Goal: Task Accomplishment & Management: Complete application form

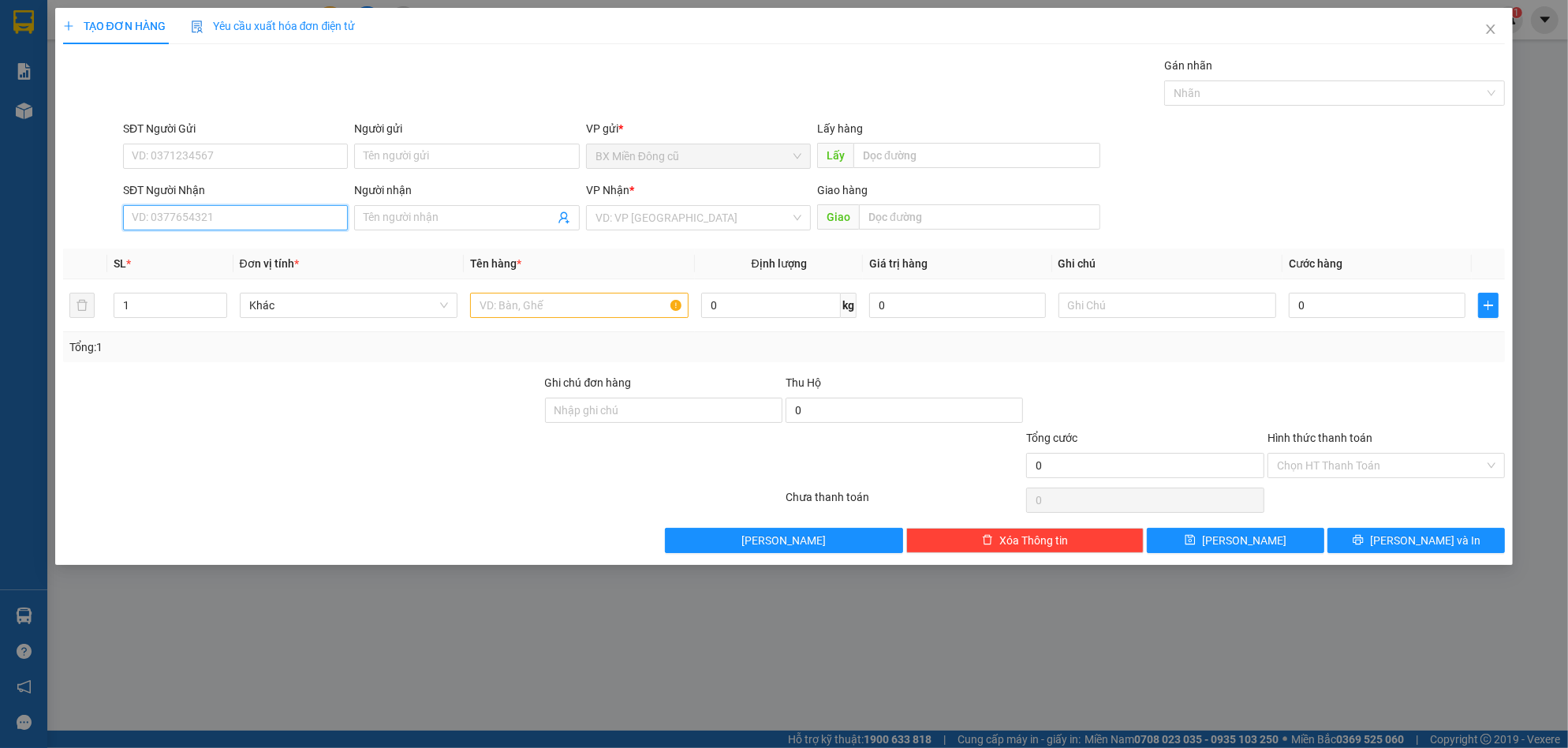
click at [240, 215] on input "SĐT Người Nhận" at bounding box center [236, 217] width 225 height 25
type input "0366507773"
click at [238, 147] on input "SĐT Người Gửi" at bounding box center [236, 156] width 225 height 25
type input "0798750743"
click at [497, 216] on input "Người nhận" at bounding box center [458, 218] width 190 height 18
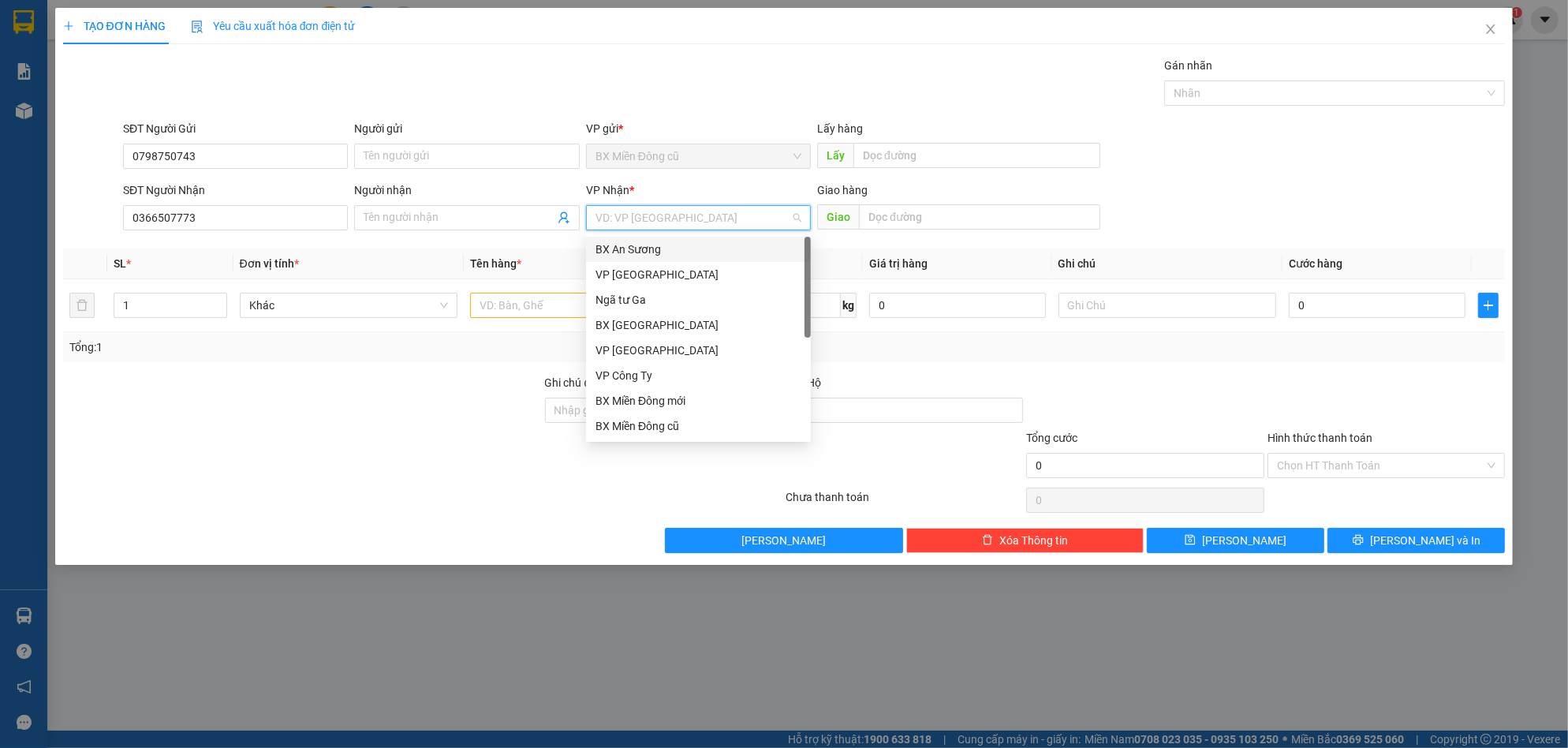
click at [713, 224] on input "search" at bounding box center [693, 217] width 195 height 24
drag, startPoint x: 647, startPoint y: 376, endPoint x: 696, endPoint y: 338, distance: 62.0
click at [647, 375] on div "VP Công Ty" at bounding box center [698, 376] width 206 height 18
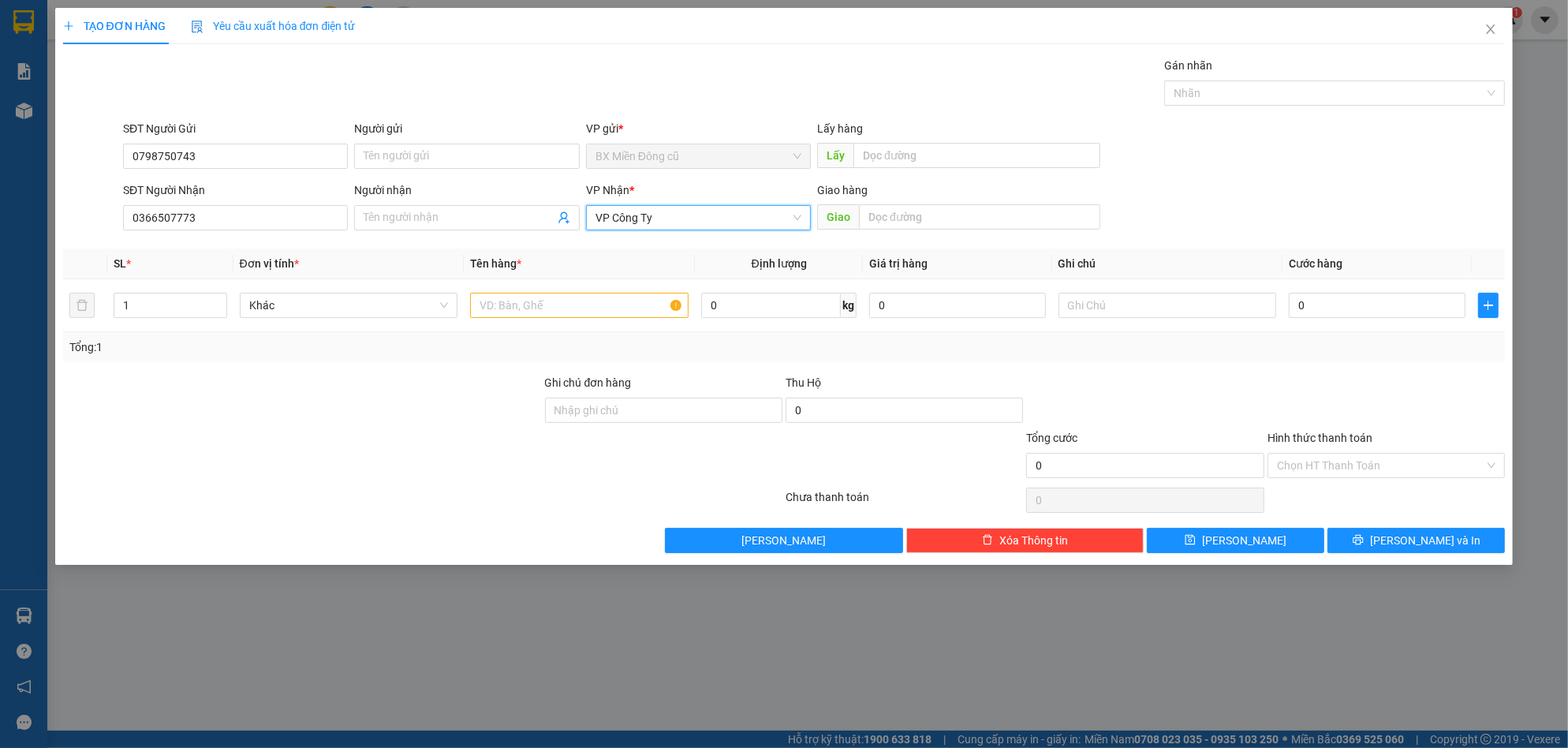
click at [648, 207] on span "VP Công Ty" at bounding box center [698, 217] width 206 height 24
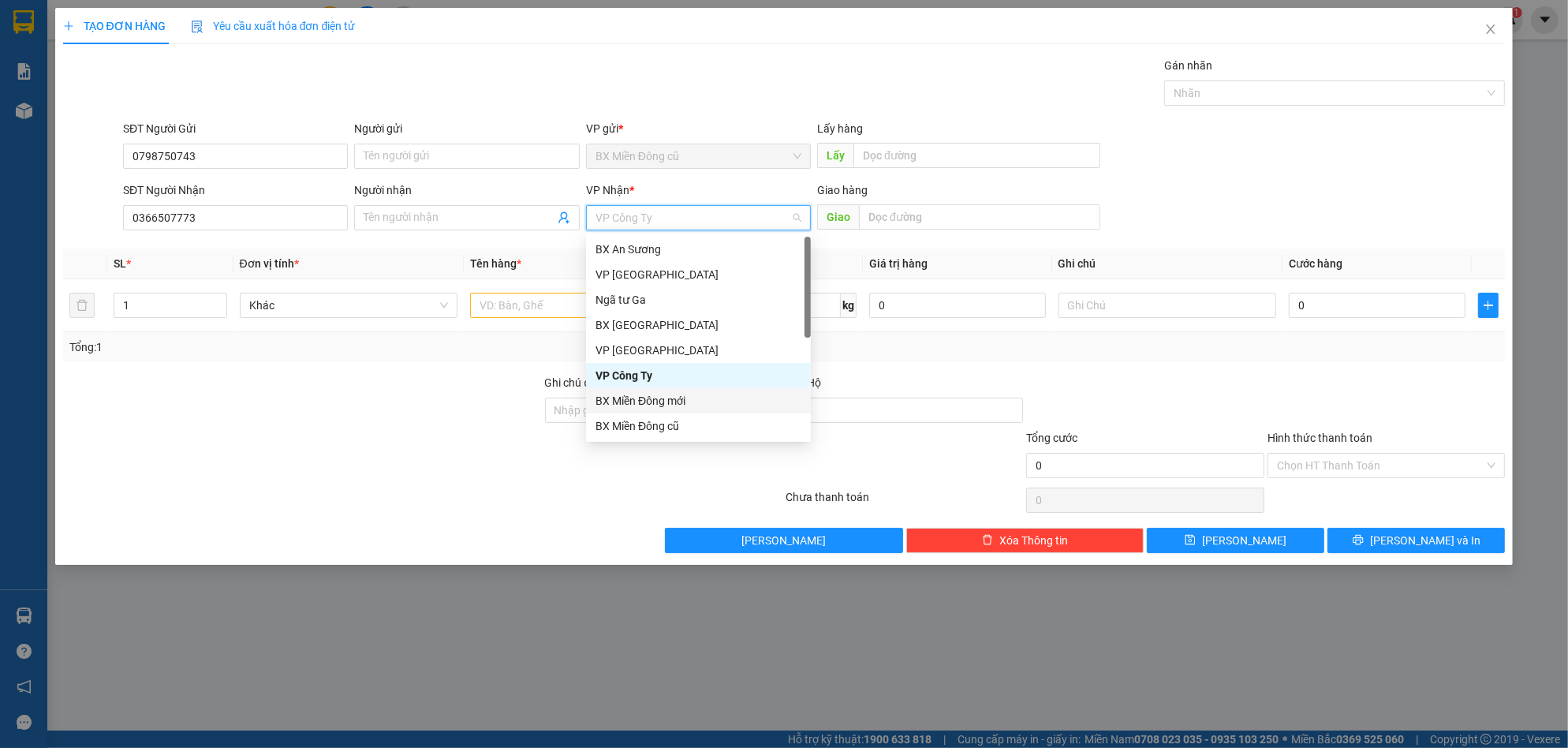
scroll to position [51, 0]
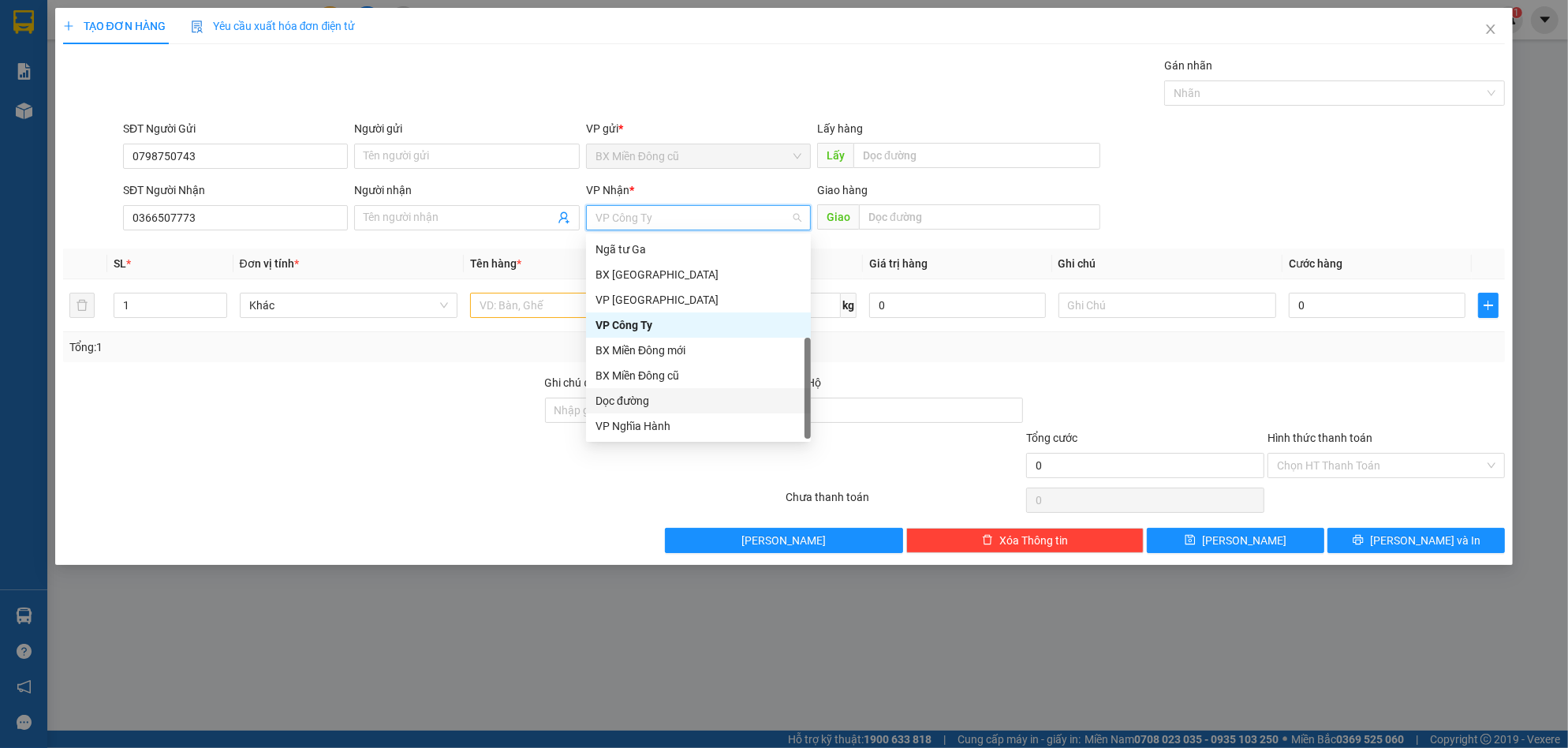
click at [659, 404] on div "Dọc đường" at bounding box center [698, 401] width 206 height 18
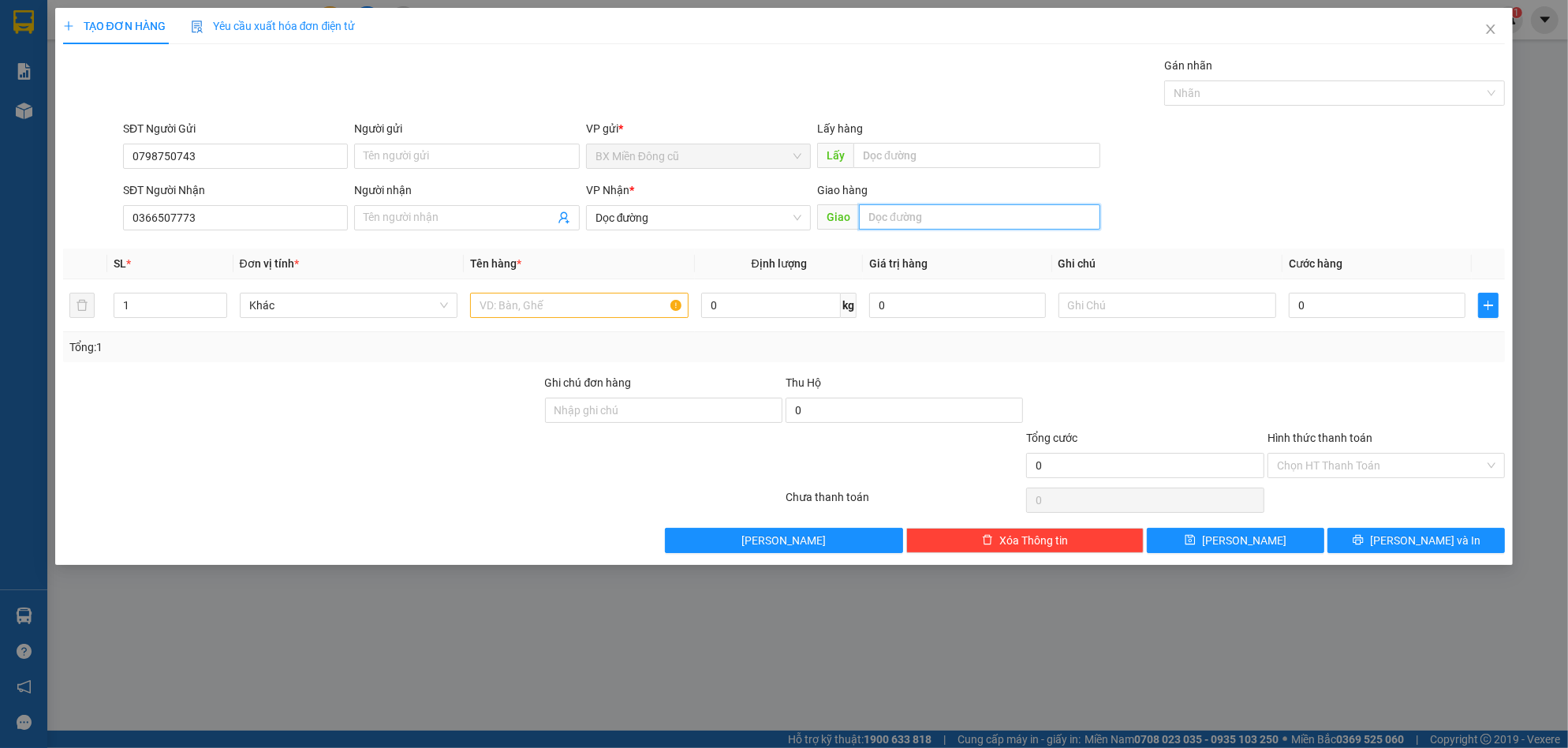
click at [963, 208] on input "text" at bounding box center [979, 216] width 241 height 25
paste input "án"
paste input "át"
type input "Quán Lát"
click at [573, 301] on input "text" at bounding box center [579, 305] width 218 height 25
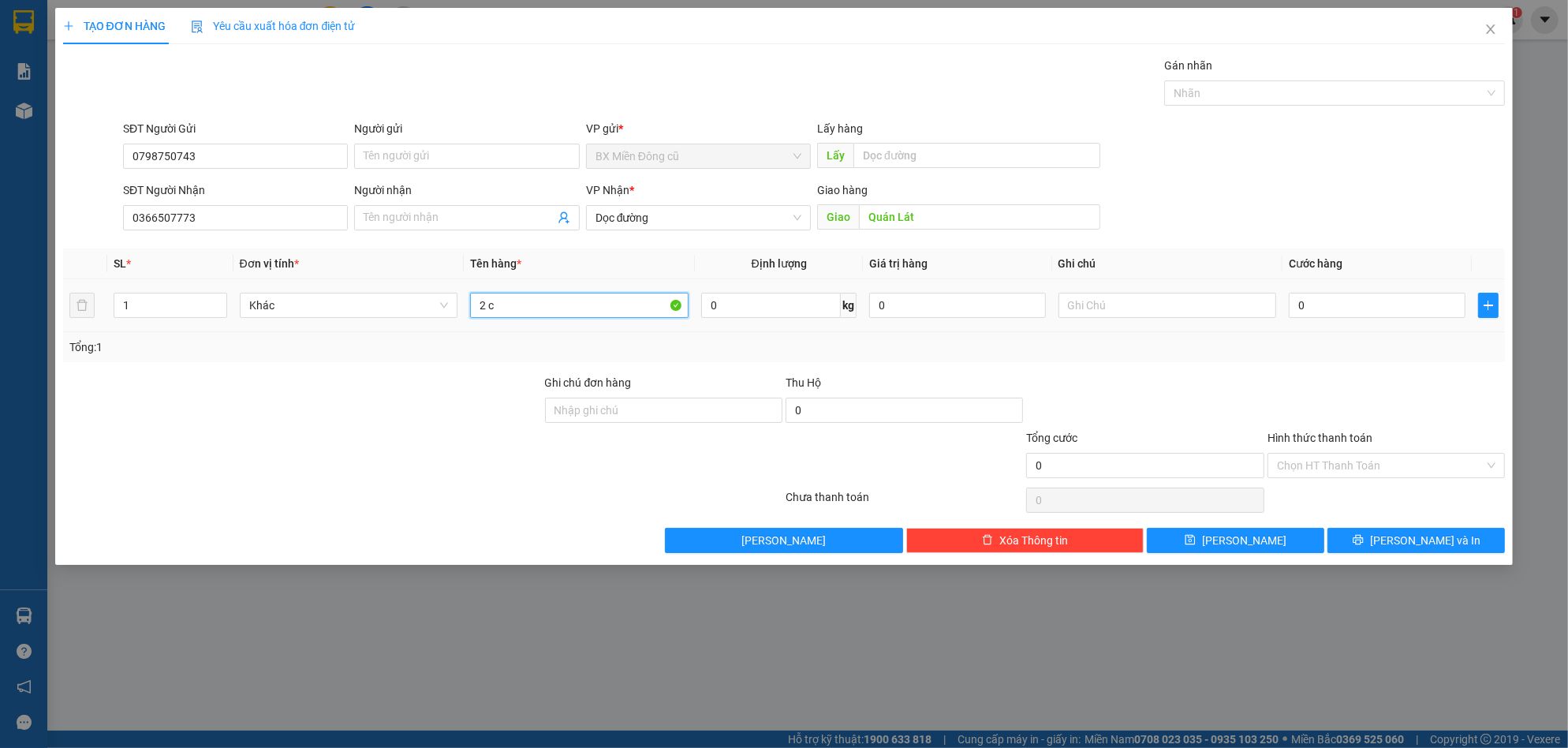
paste input "ây"
type input "2 cây"
click at [1378, 311] on input "0" at bounding box center [1377, 305] width 176 height 25
type input "2"
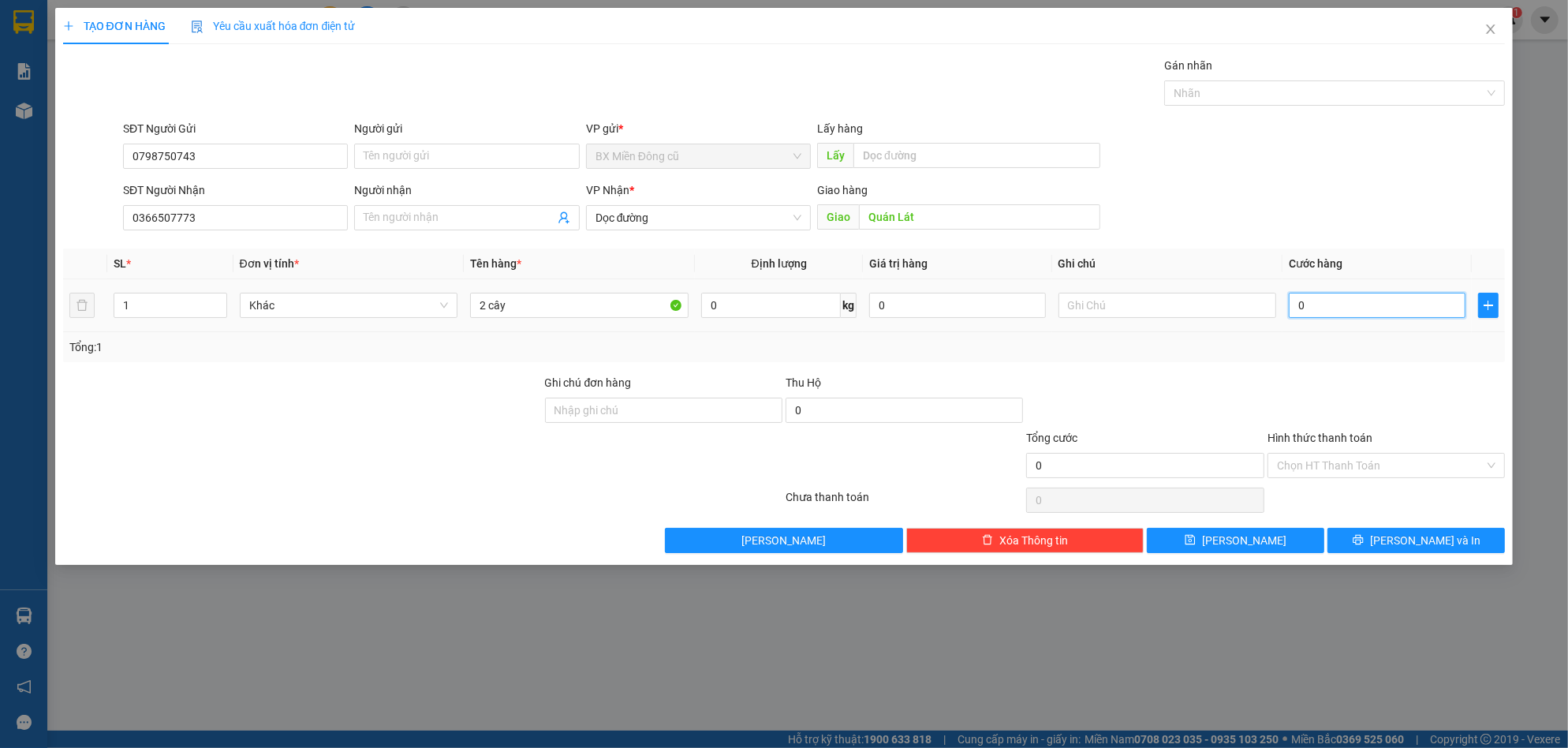
type input "2"
type input "28"
type input "280"
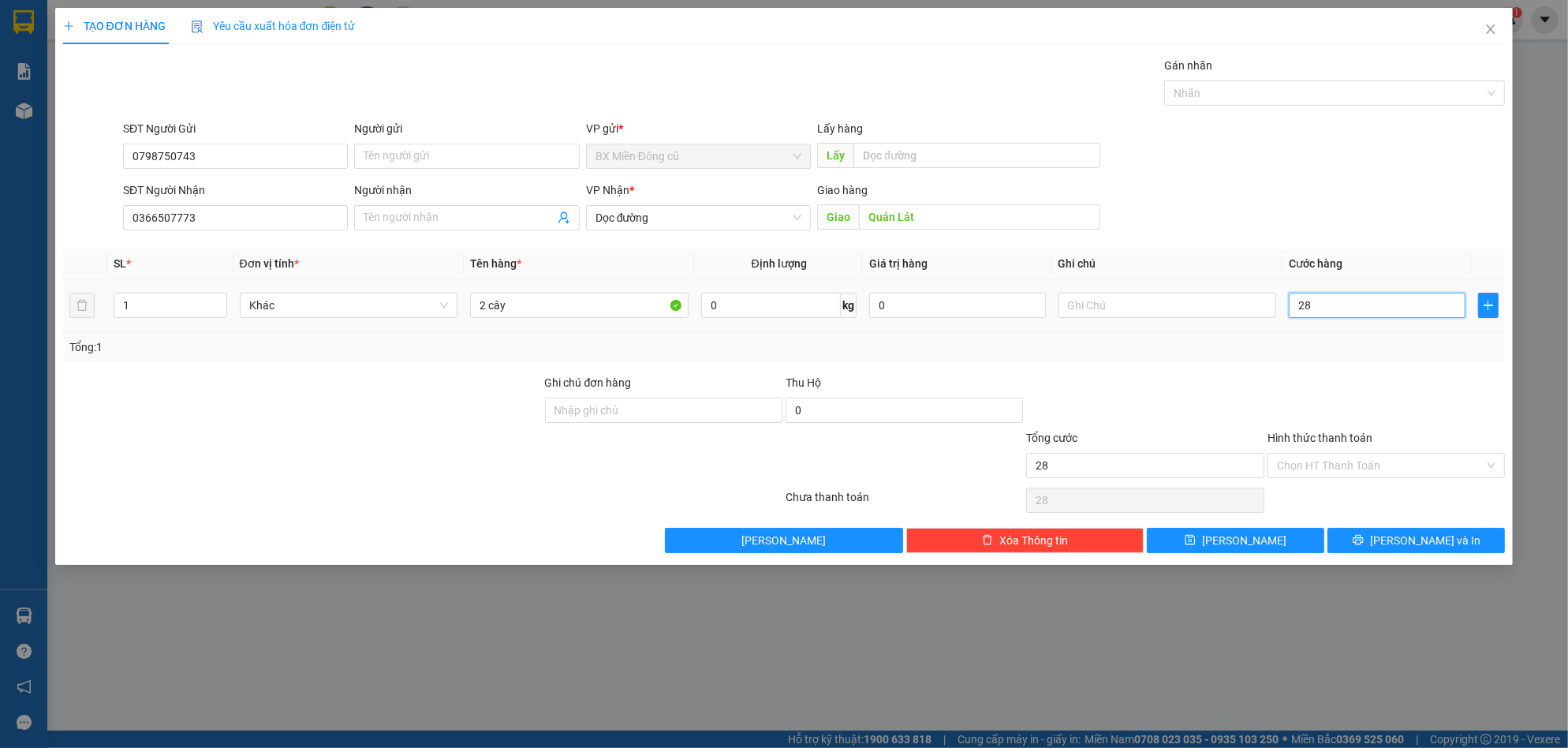
type input "280"
type input "2.800"
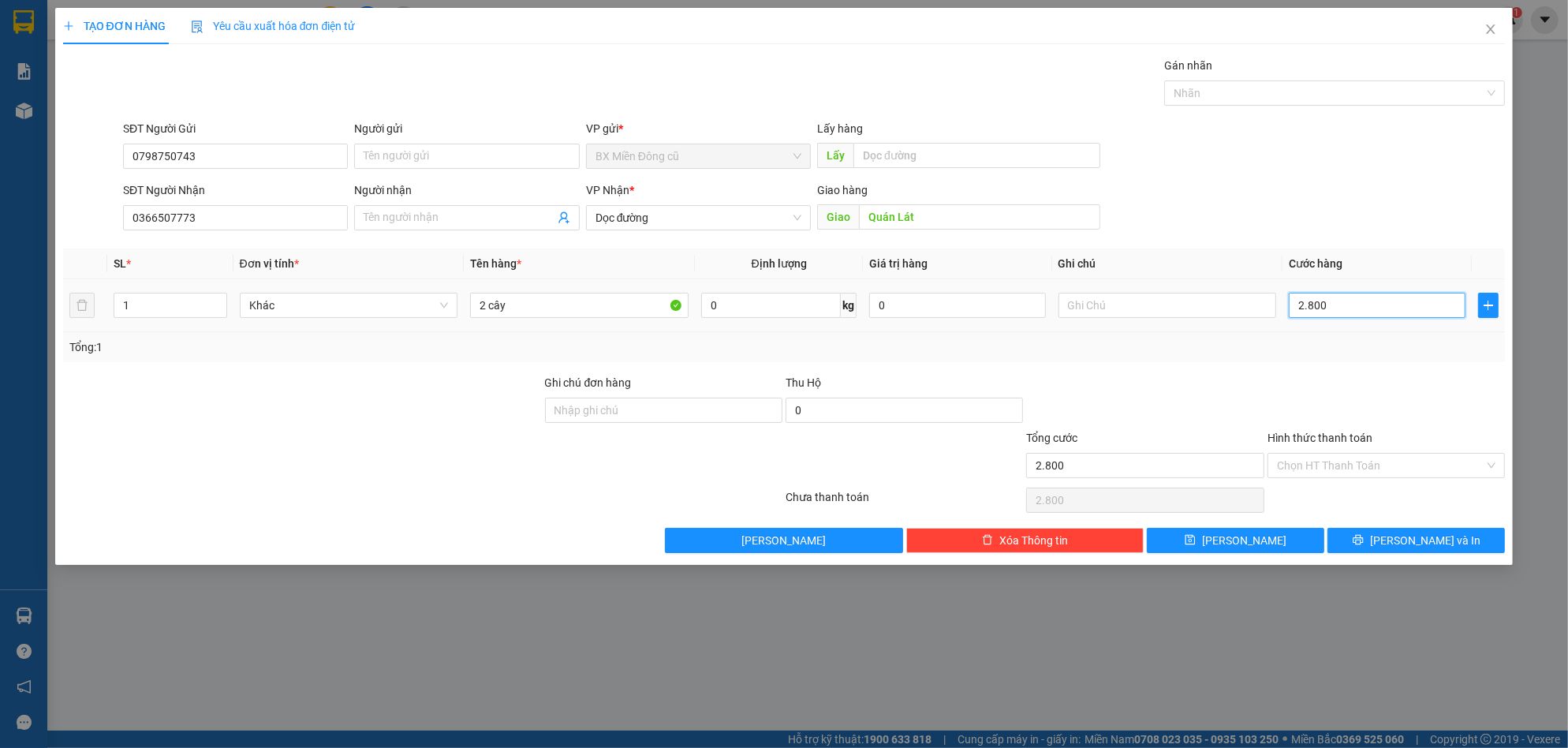
type input "28.000"
type input "280.000"
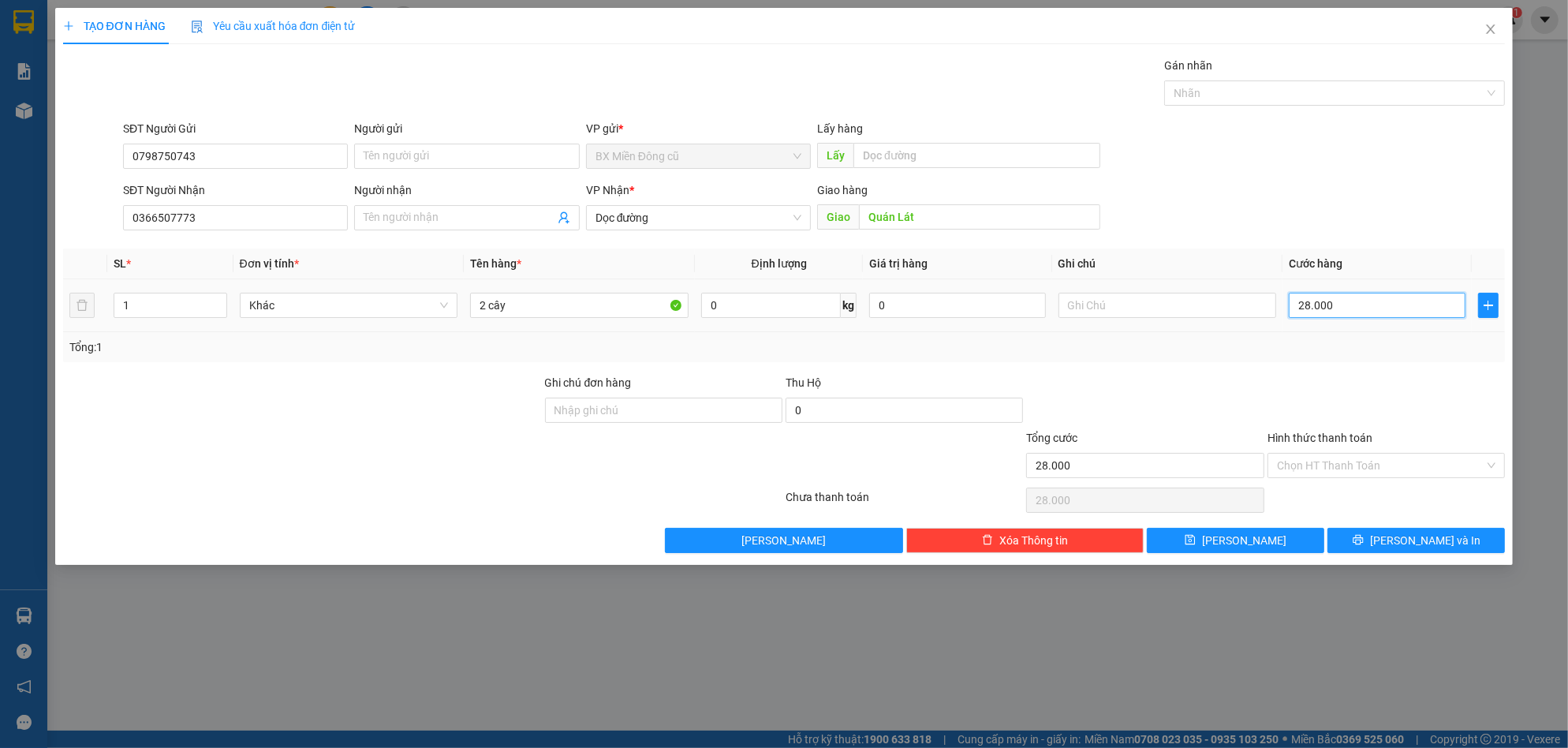
type input "280.000"
click at [1380, 461] on input "Hình thức thanh toán" at bounding box center [1381, 465] width 207 height 24
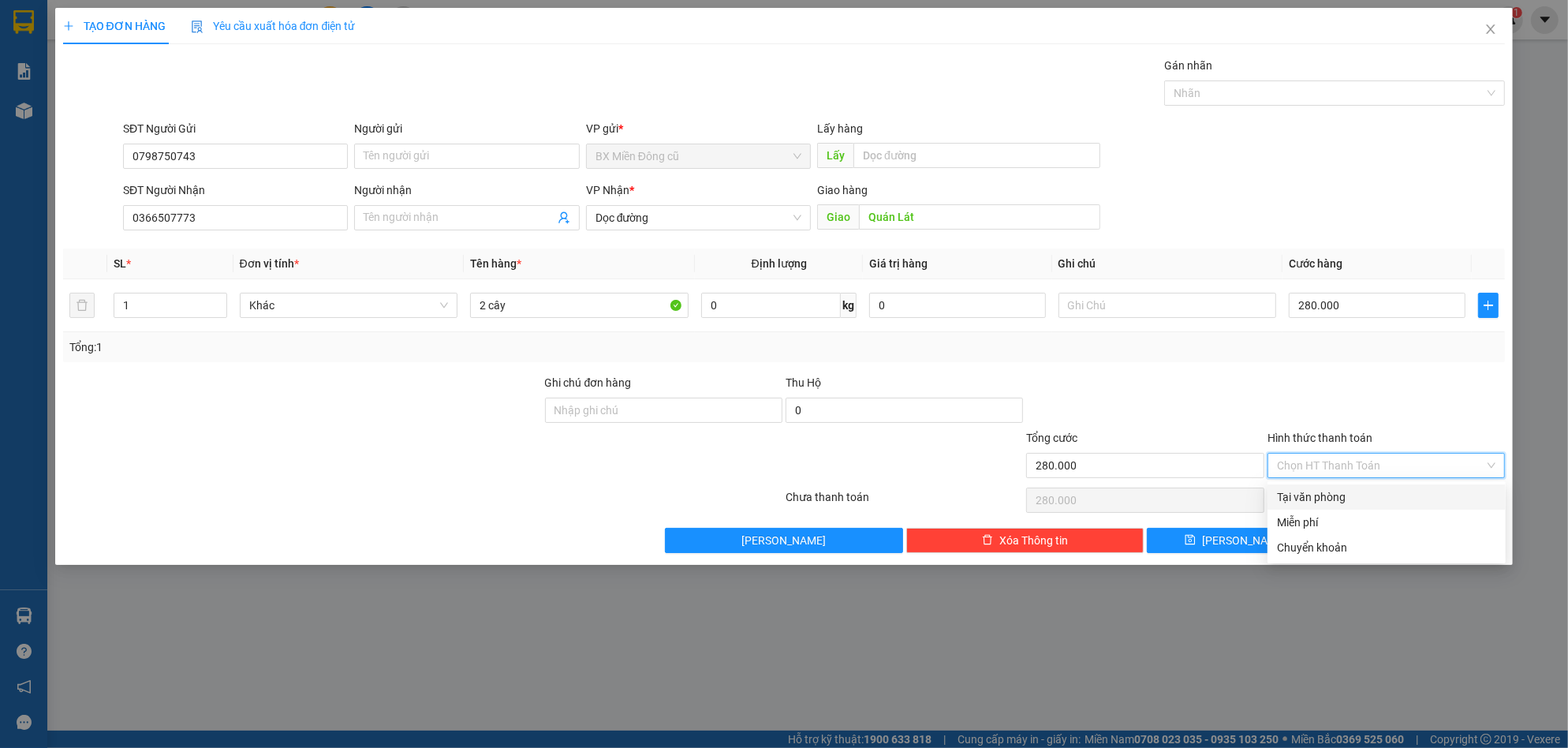
click at [1316, 490] on div "Tại văn phòng" at bounding box center [1386, 497] width 219 height 18
type input "0"
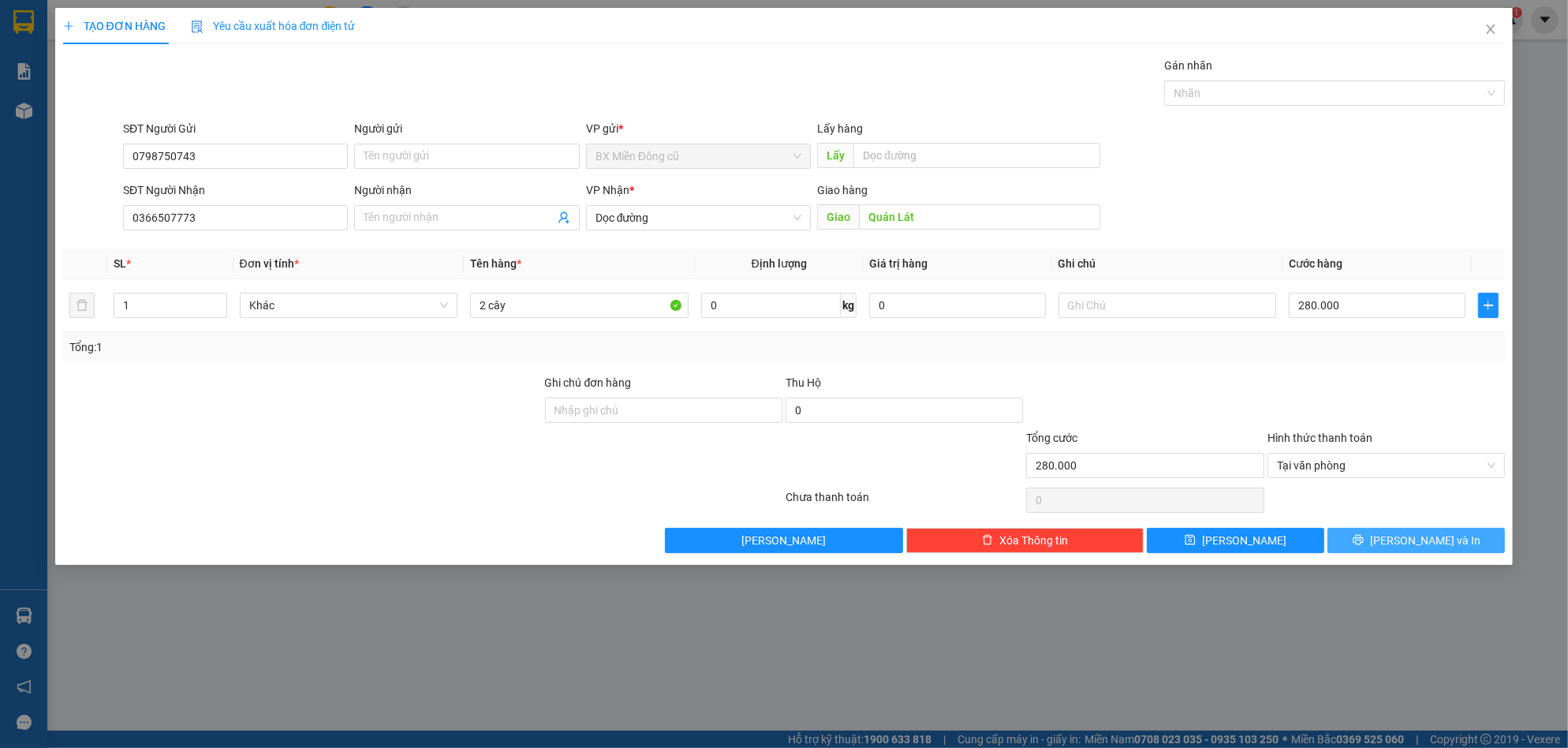
click at [1382, 536] on button "[PERSON_NAME] và In" at bounding box center [1416, 540] width 177 height 25
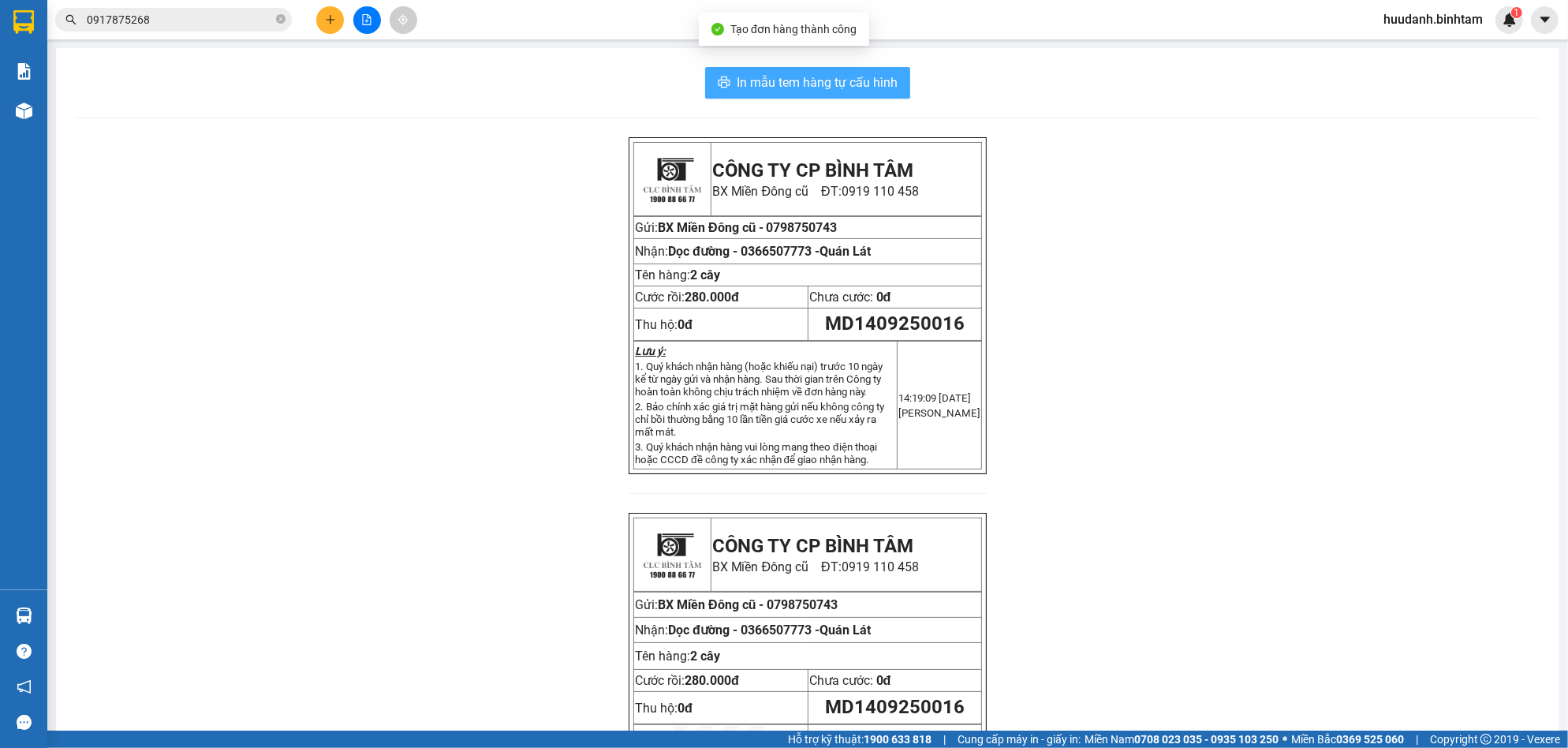
click at [860, 92] on span "In mẫu tem hàng tự cấu hình" at bounding box center [817, 82] width 161 height 19
click at [325, 9] on button at bounding box center [330, 19] width 27 height 27
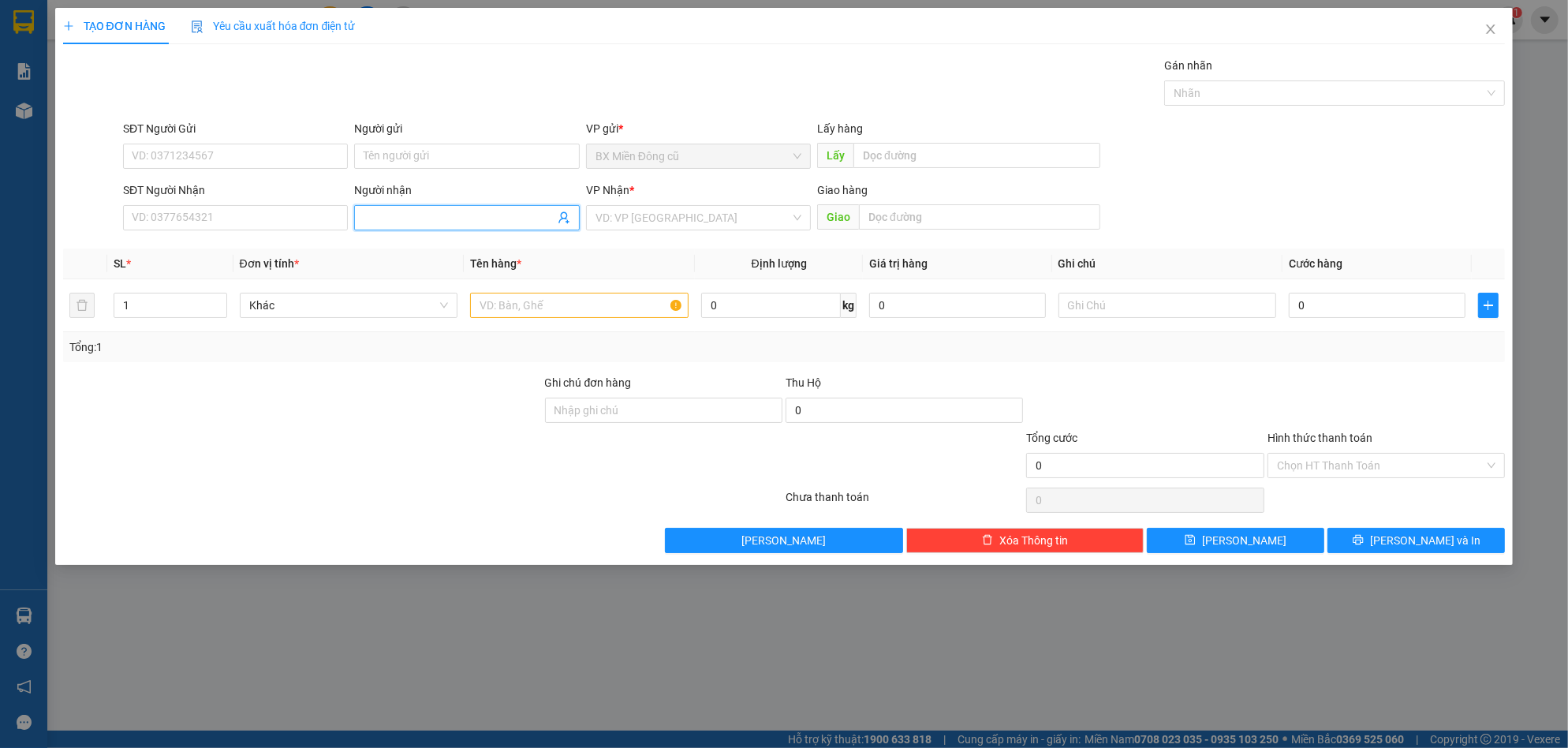
click at [404, 219] on input "Người nhận" at bounding box center [458, 218] width 190 height 18
paste input "ư"
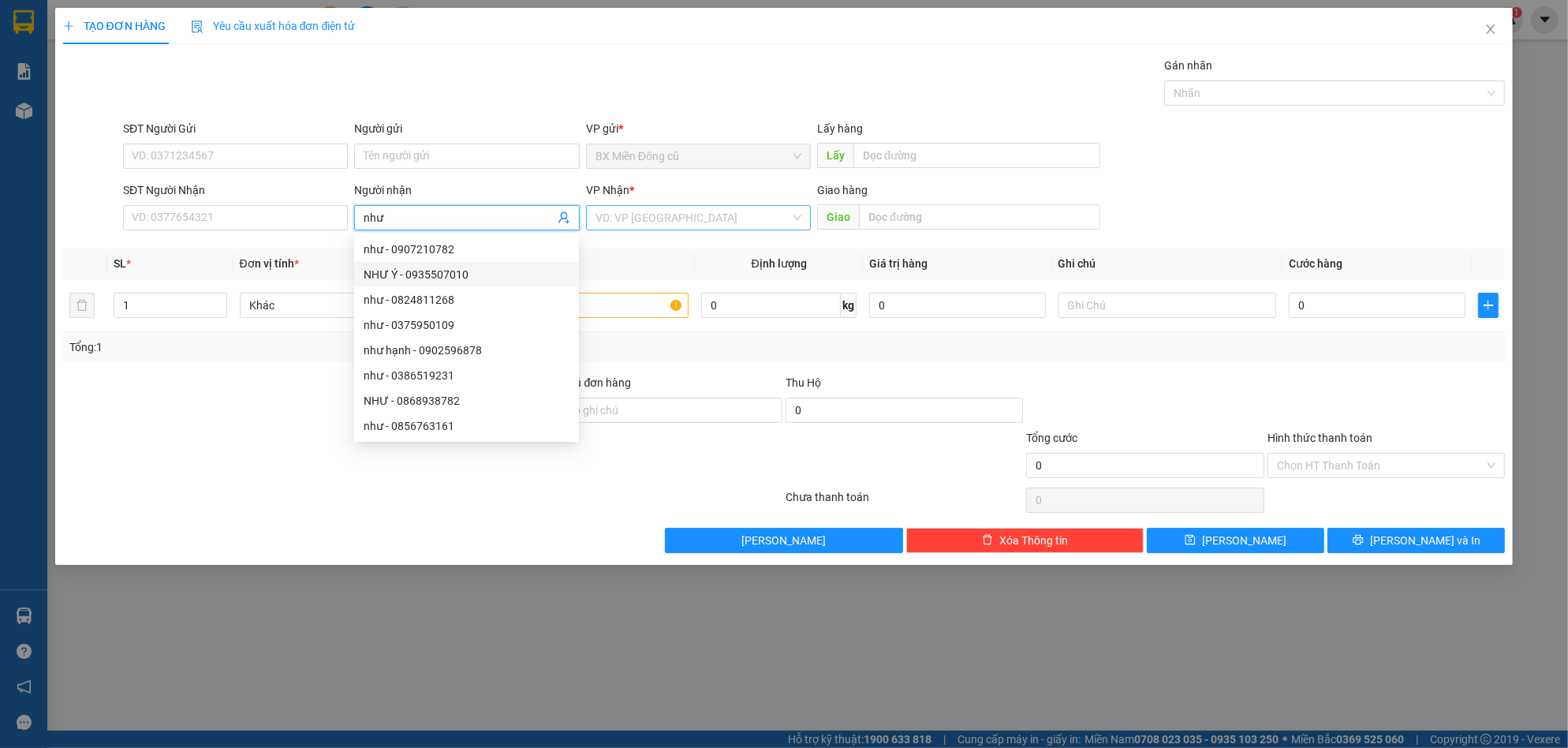
click at [684, 218] on input "search" at bounding box center [693, 217] width 195 height 24
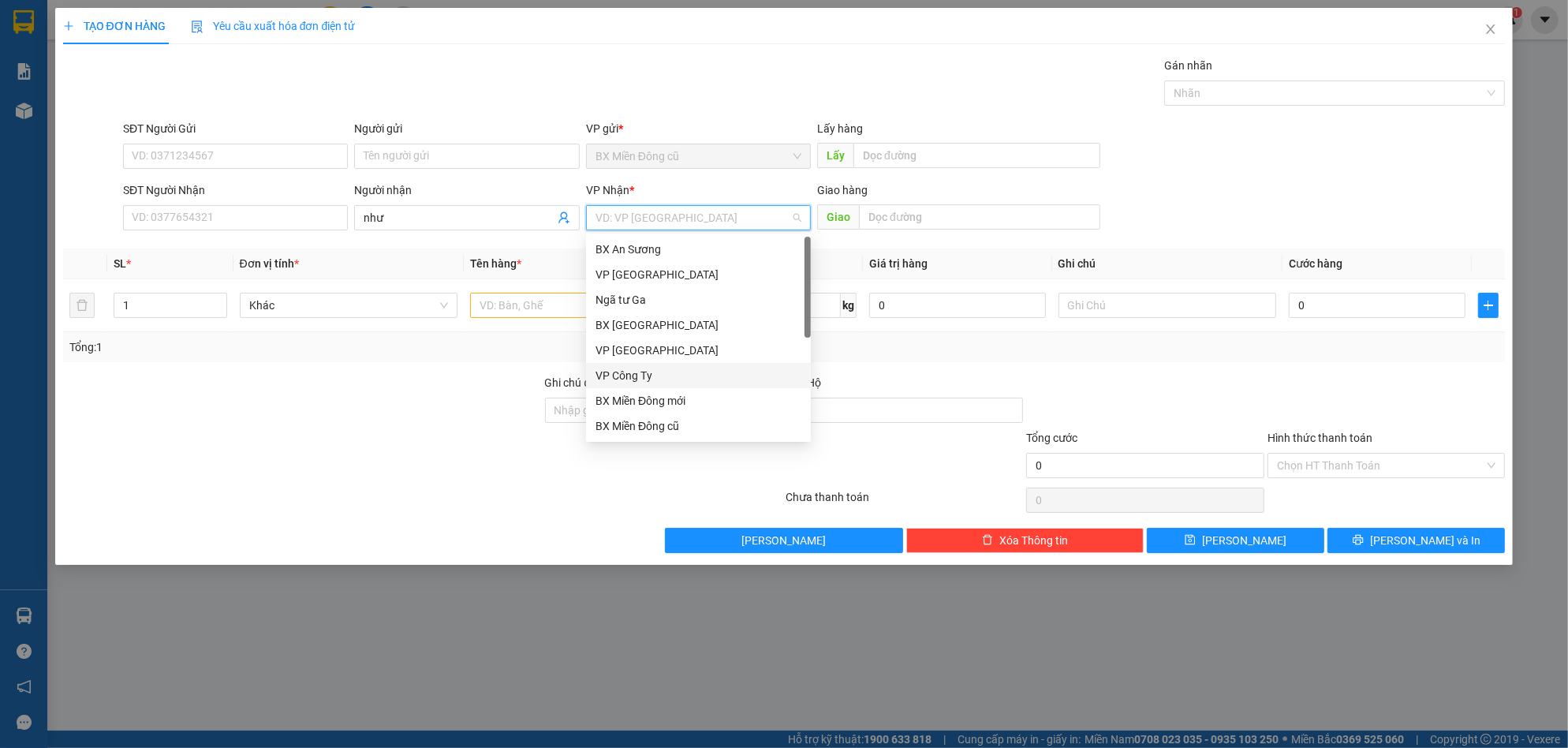
click at [651, 370] on div "VP Công Ty" at bounding box center [698, 376] width 206 height 18
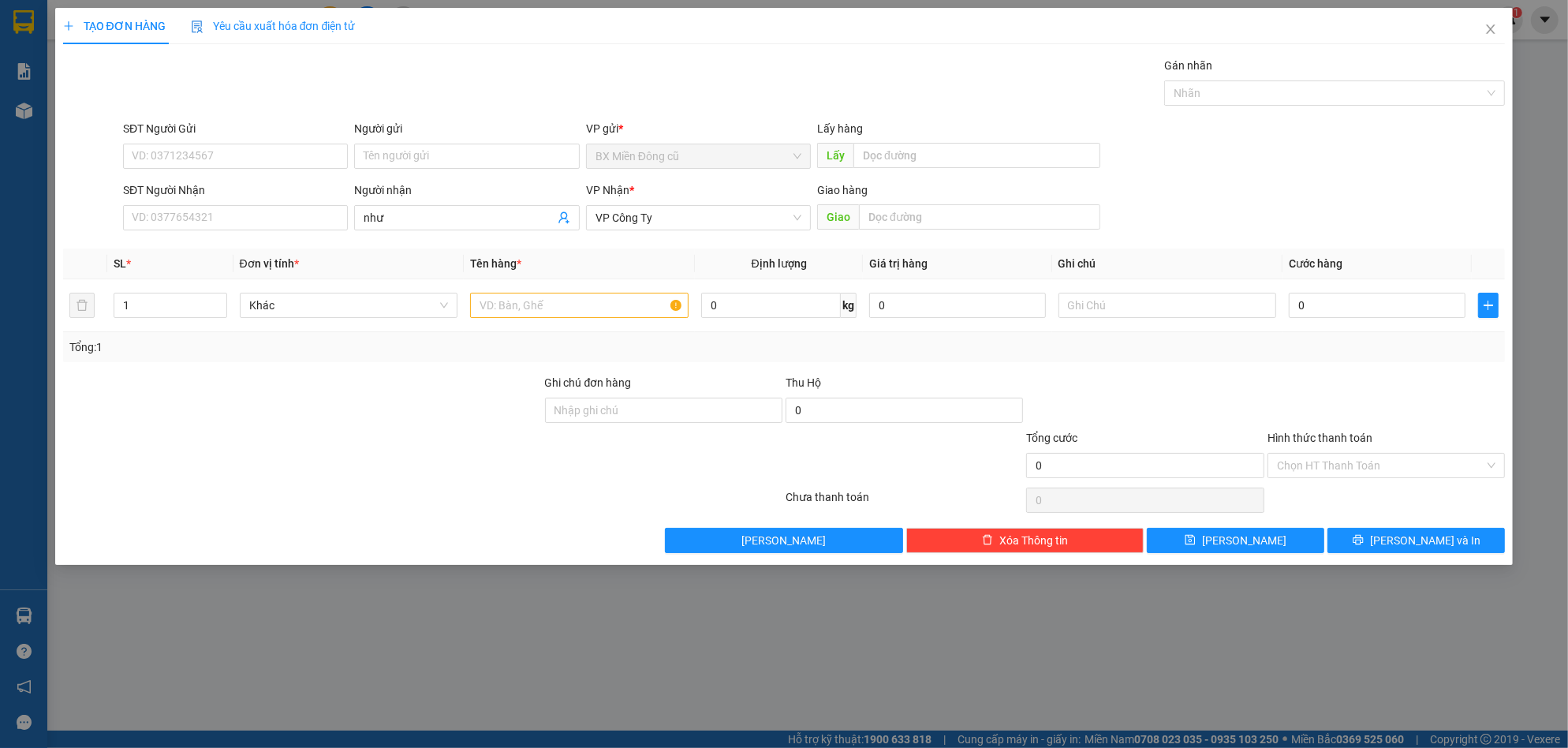
click at [462, 201] on div "Người nhận" at bounding box center [467, 193] width 225 height 24
click at [450, 215] on input "như" at bounding box center [458, 218] width 190 height 18
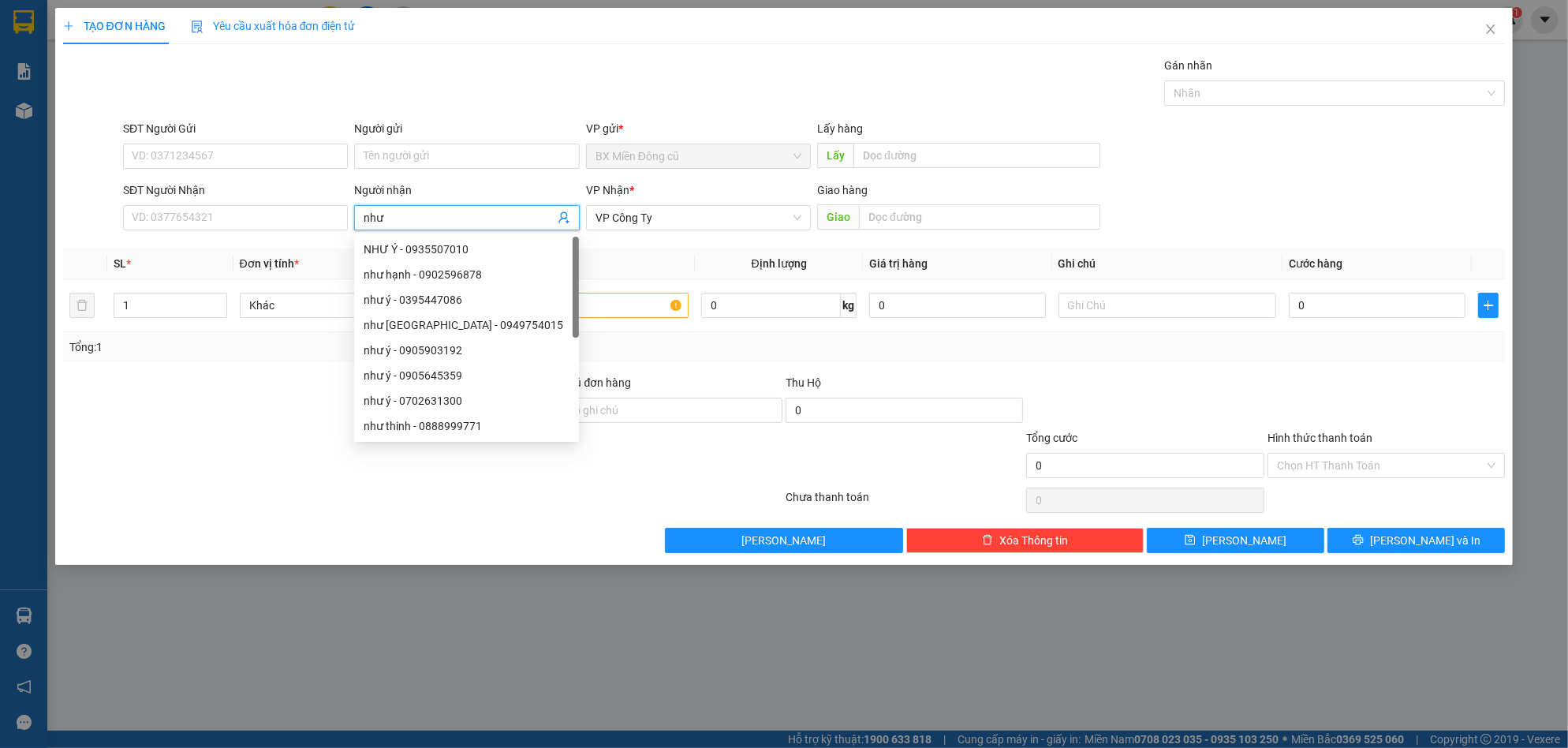
paste input "ý"
type input "như ý"
click at [1393, 304] on input "0" at bounding box center [1377, 305] width 176 height 25
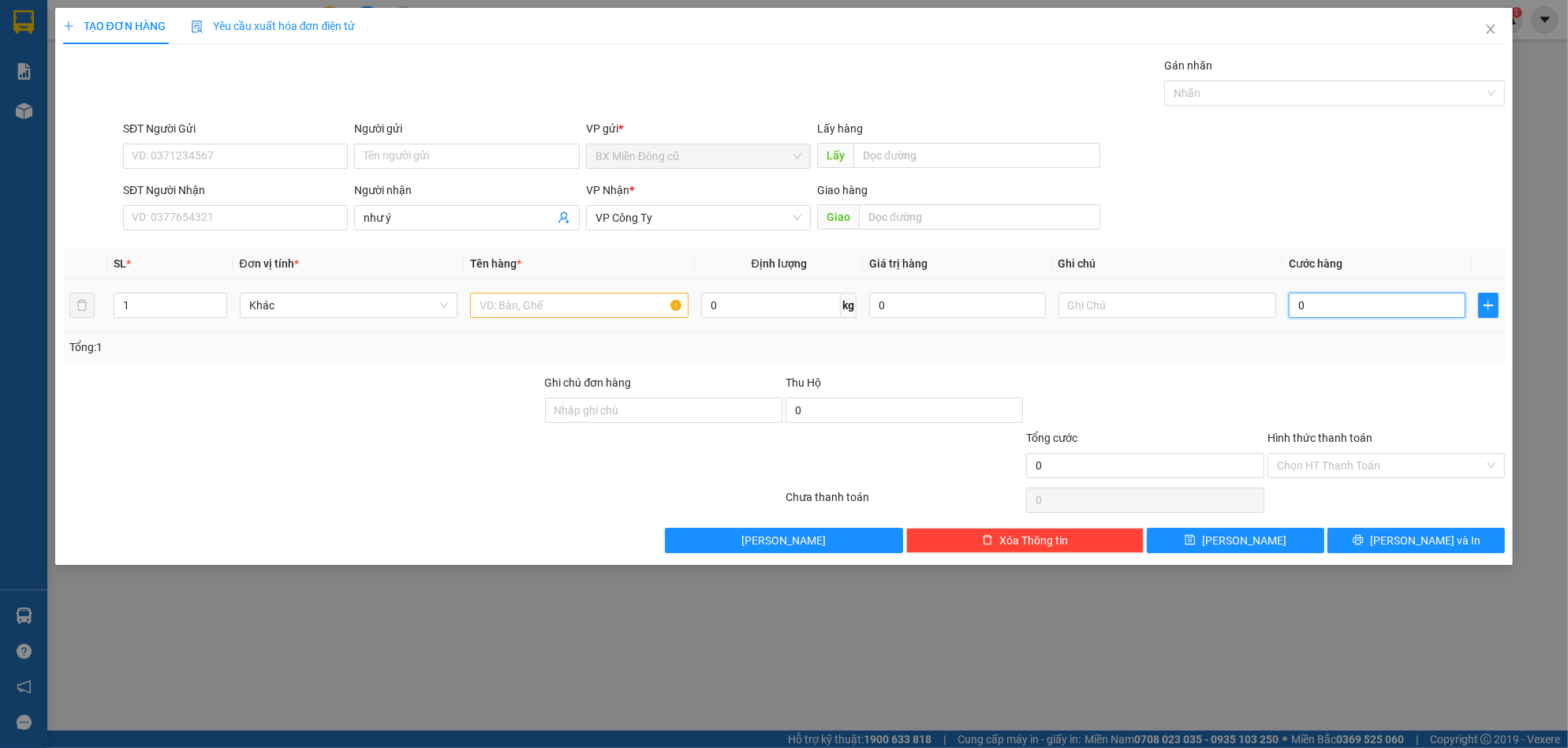
type input "1"
type input "15"
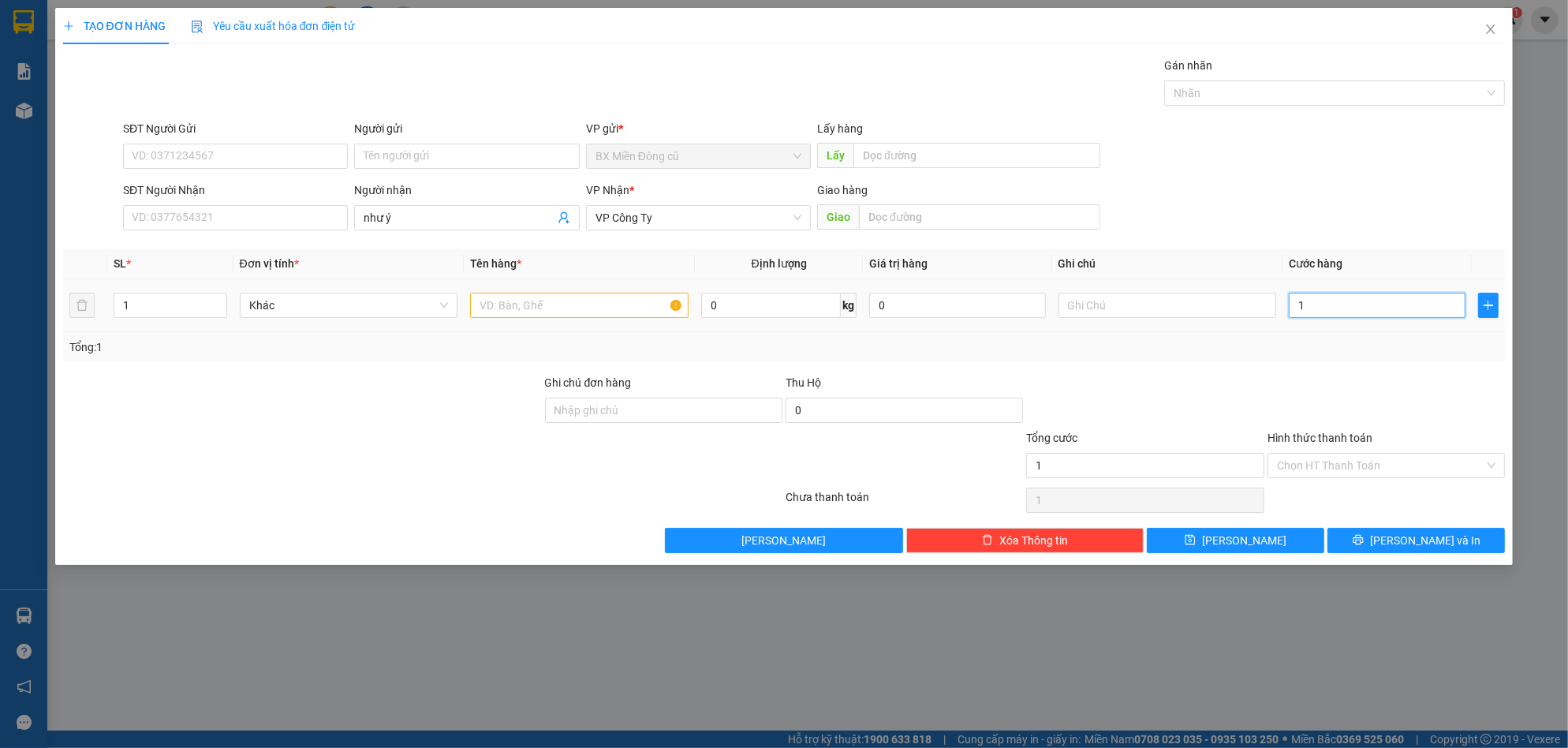
type input "15"
type input "150"
type input "1.500"
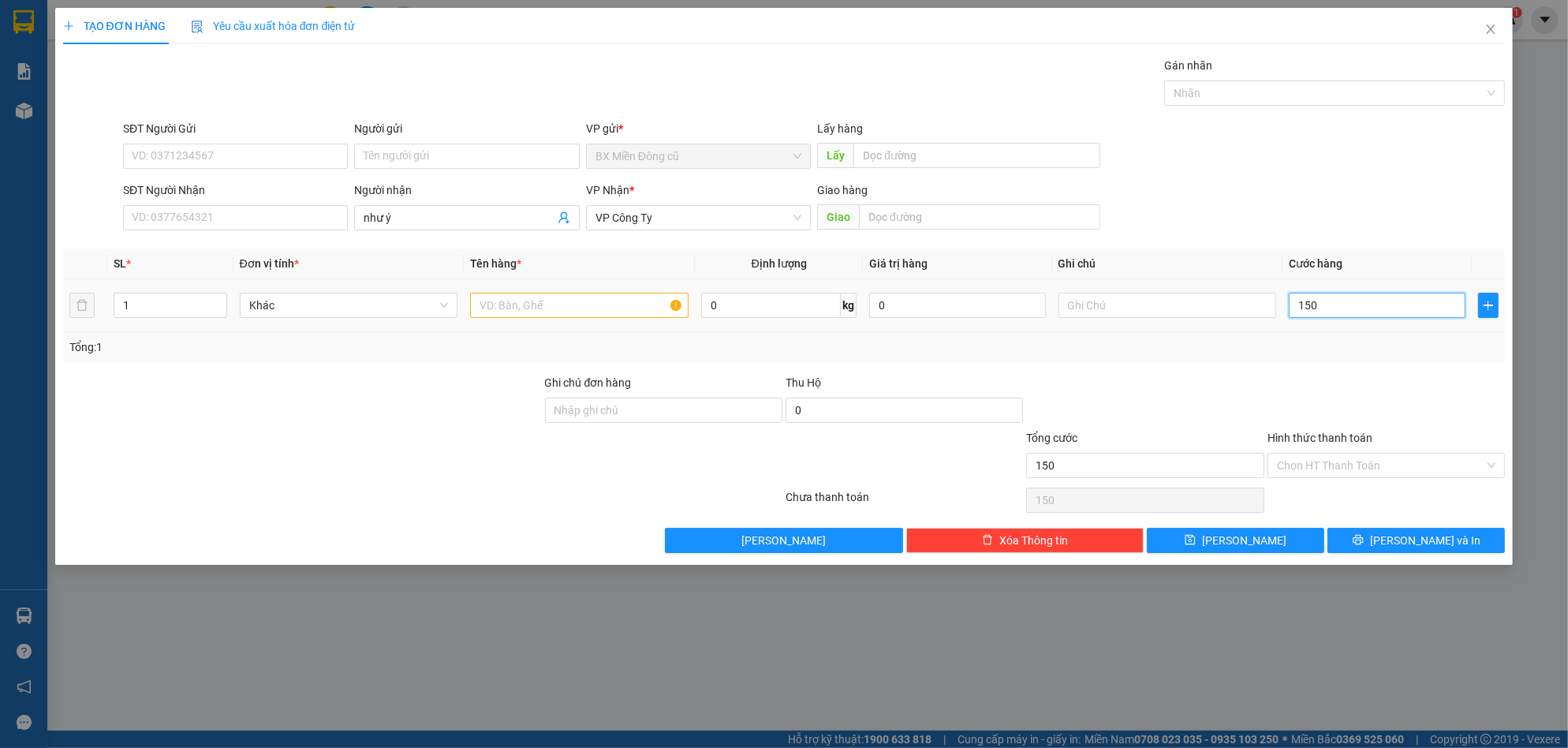
type input "1.500"
type input "15.000"
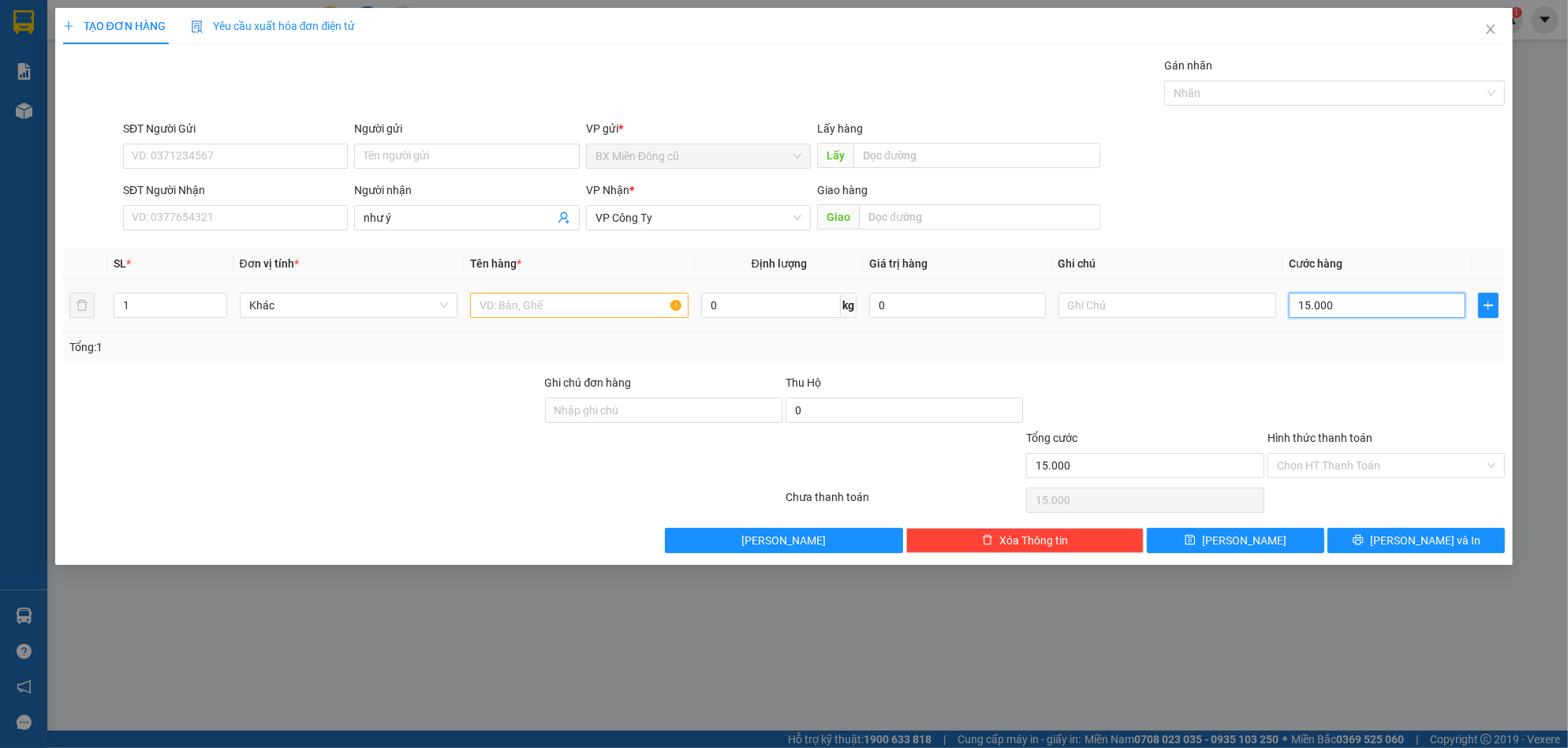
type input "150.000"
click at [519, 307] on input "text" at bounding box center [579, 305] width 218 height 25
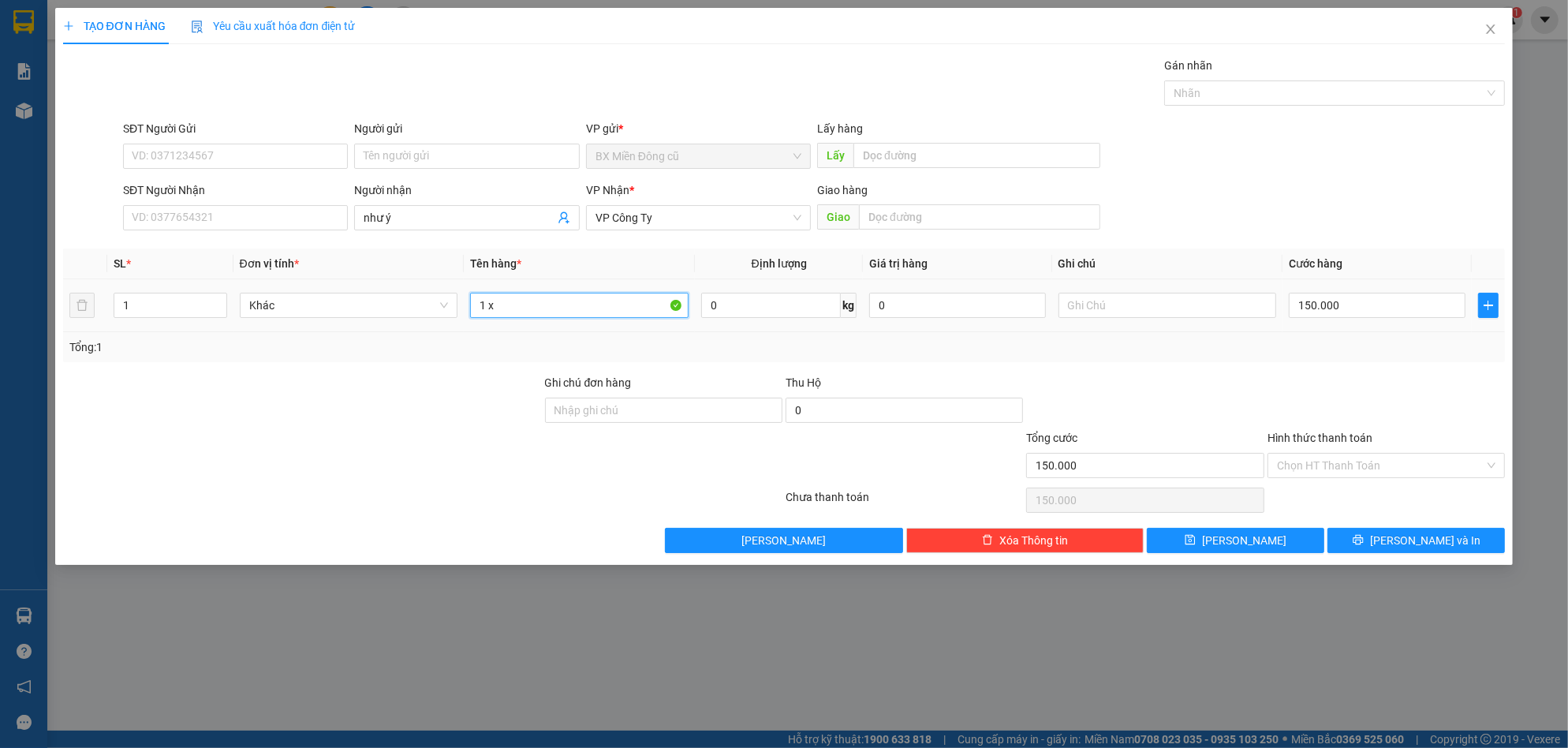
paste input "ô"
type input "1 xôp"
click at [1271, 525] on div "Transit Pickup Surcharge Ids Transit Deliver Surcharge Ids Transit Deliver Surc…" at bounding box center [784, 305] width 1443 height 496
click at [1268, 532] on button "[PERSON_NAME]" at bounding box center [1236, 540] width 177 height 25
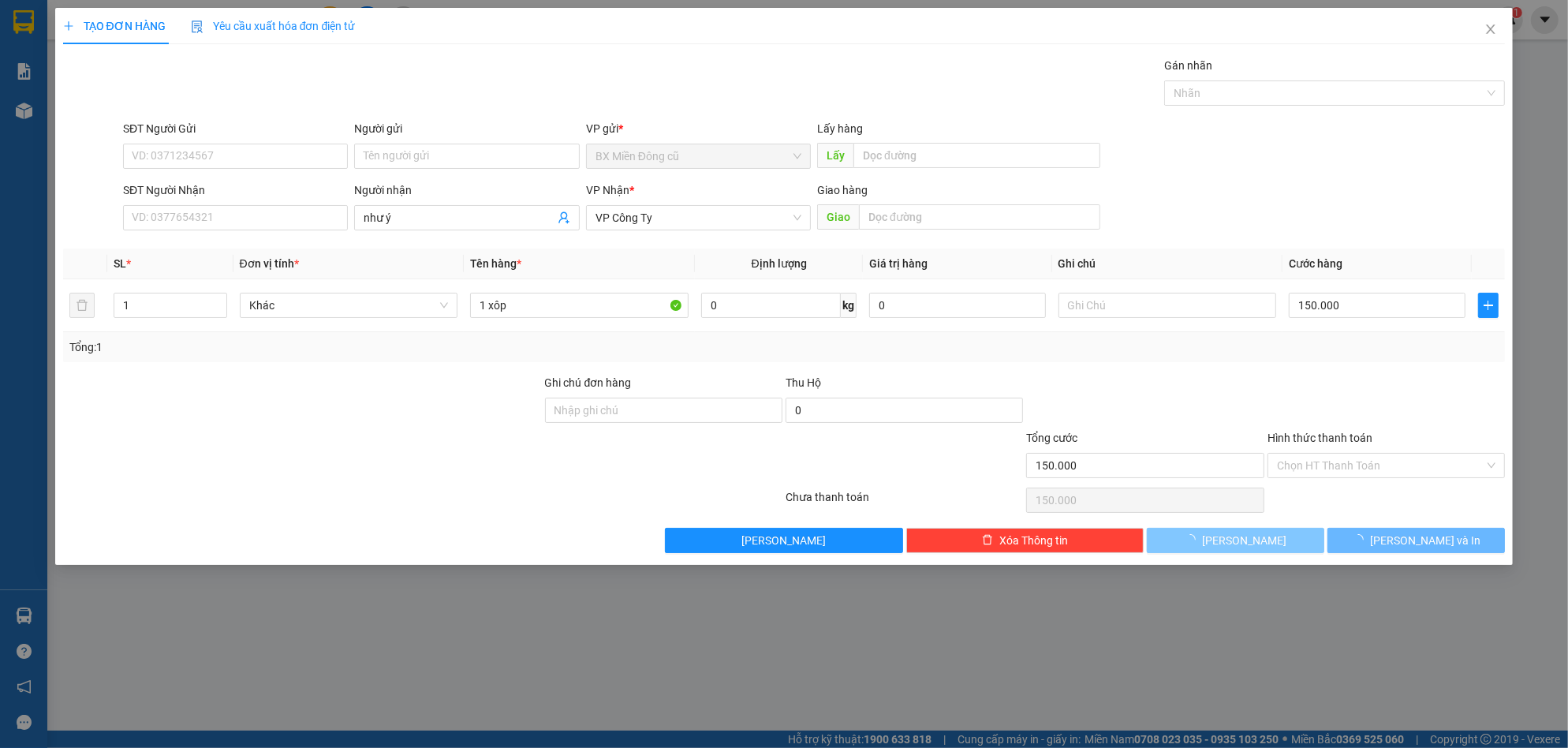
type input "0"
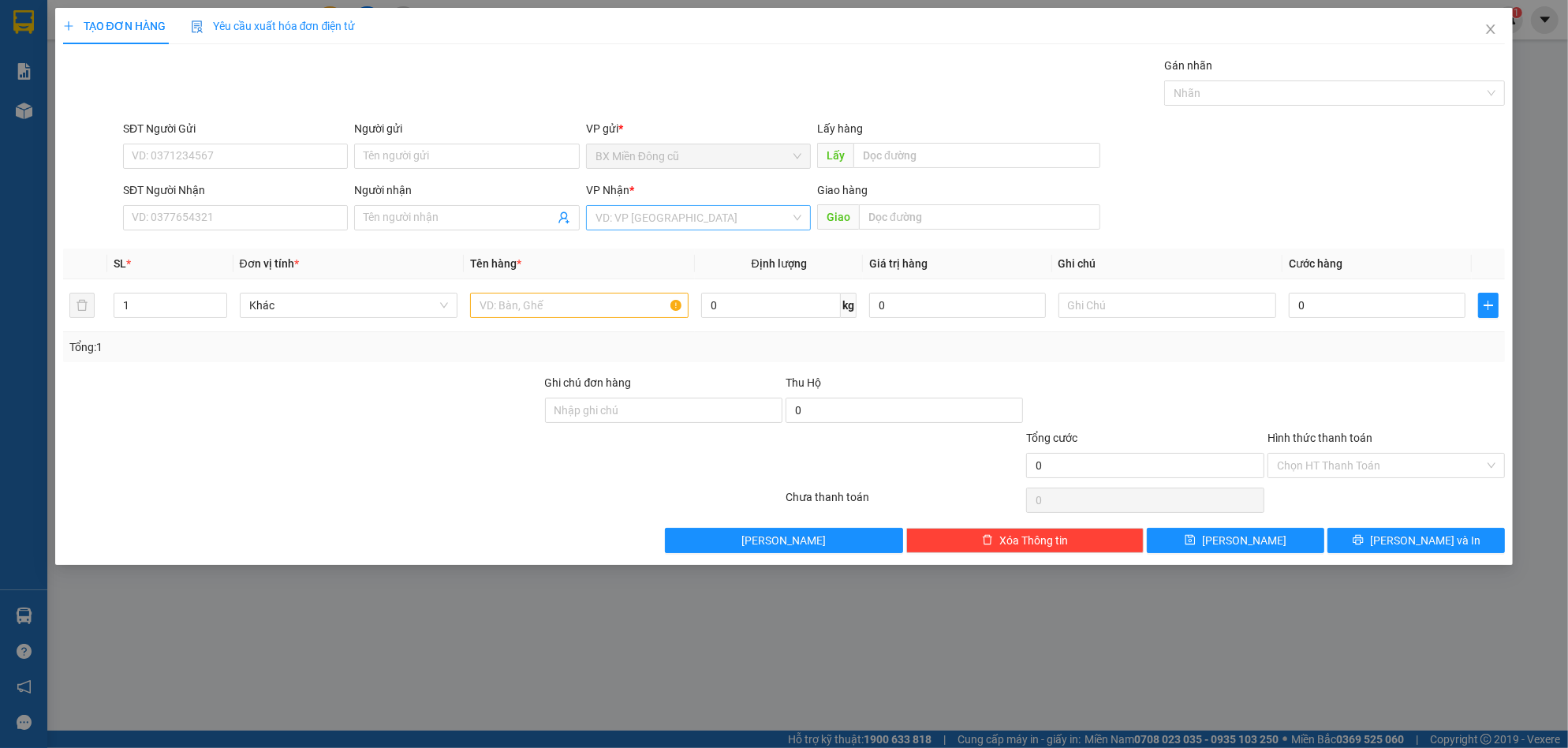
click at [602, 222] on input "search" at bounding box center [693, 217] width 195 height 24
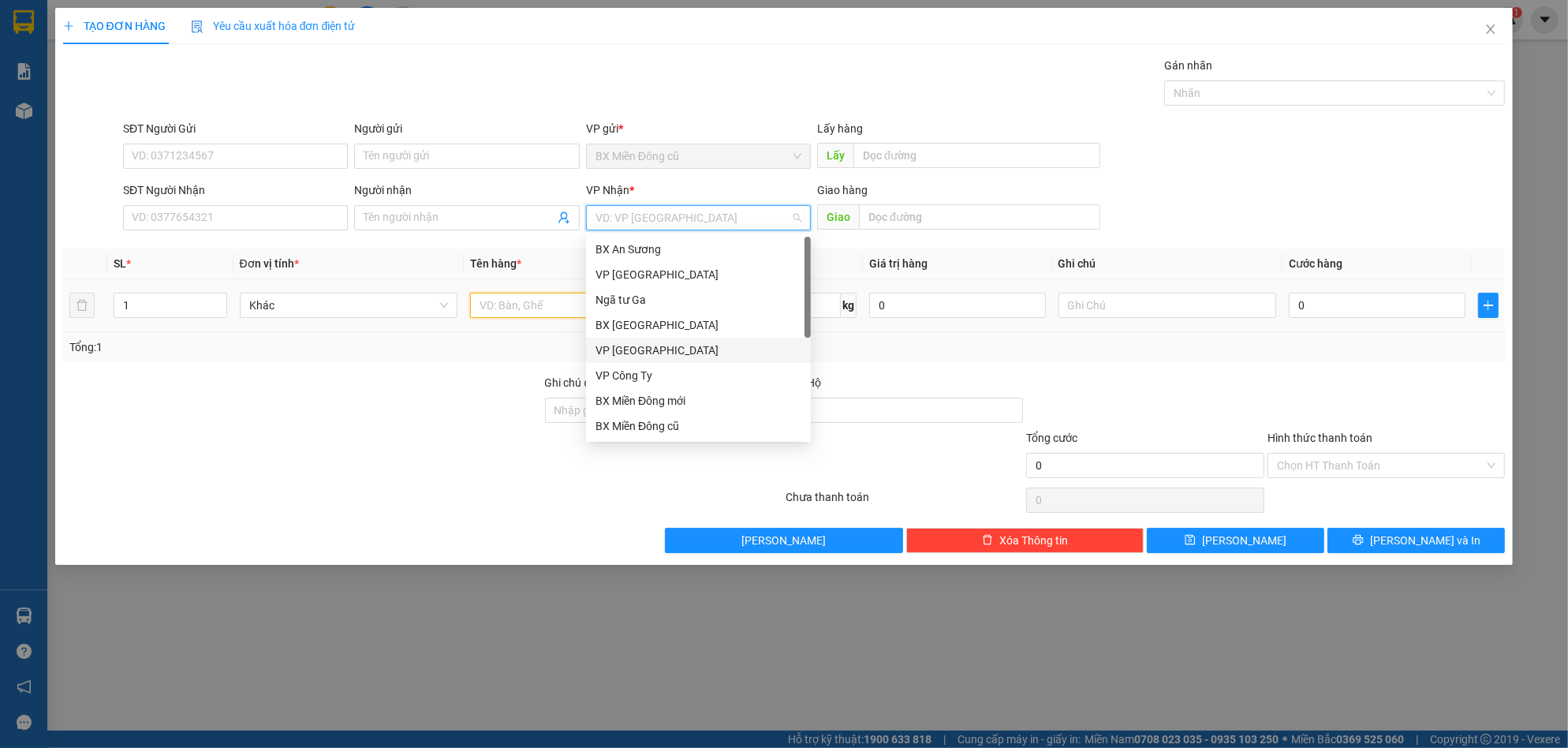
click at [512, 308] on input "text" at bounding box center [579, 305] width 218 height 25
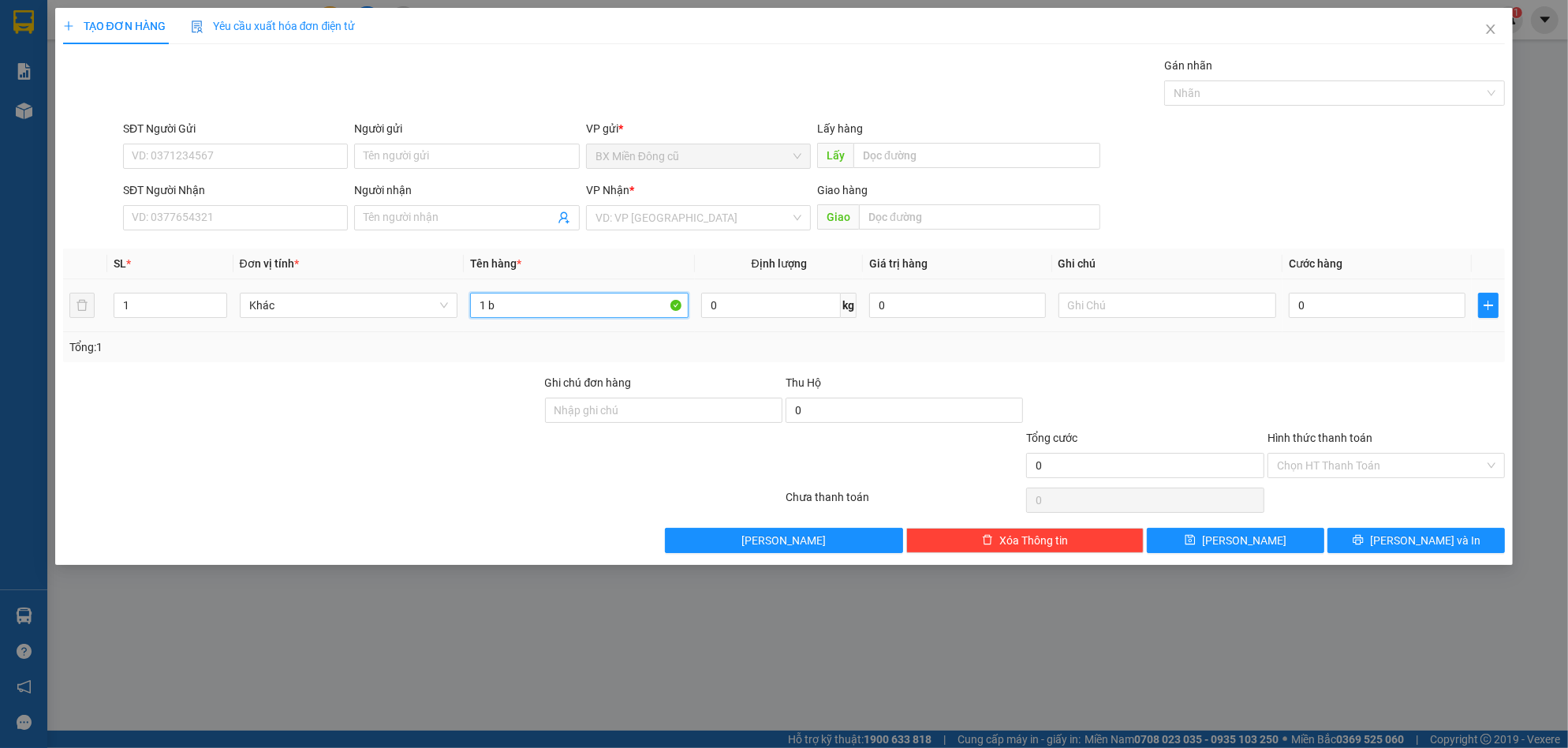
paste input "ị"
paste input "icj"
paste input "ắng"
click at [503, 306] on input "1 bicj trắng" at bounding box center [579, 305] width 218 height 25
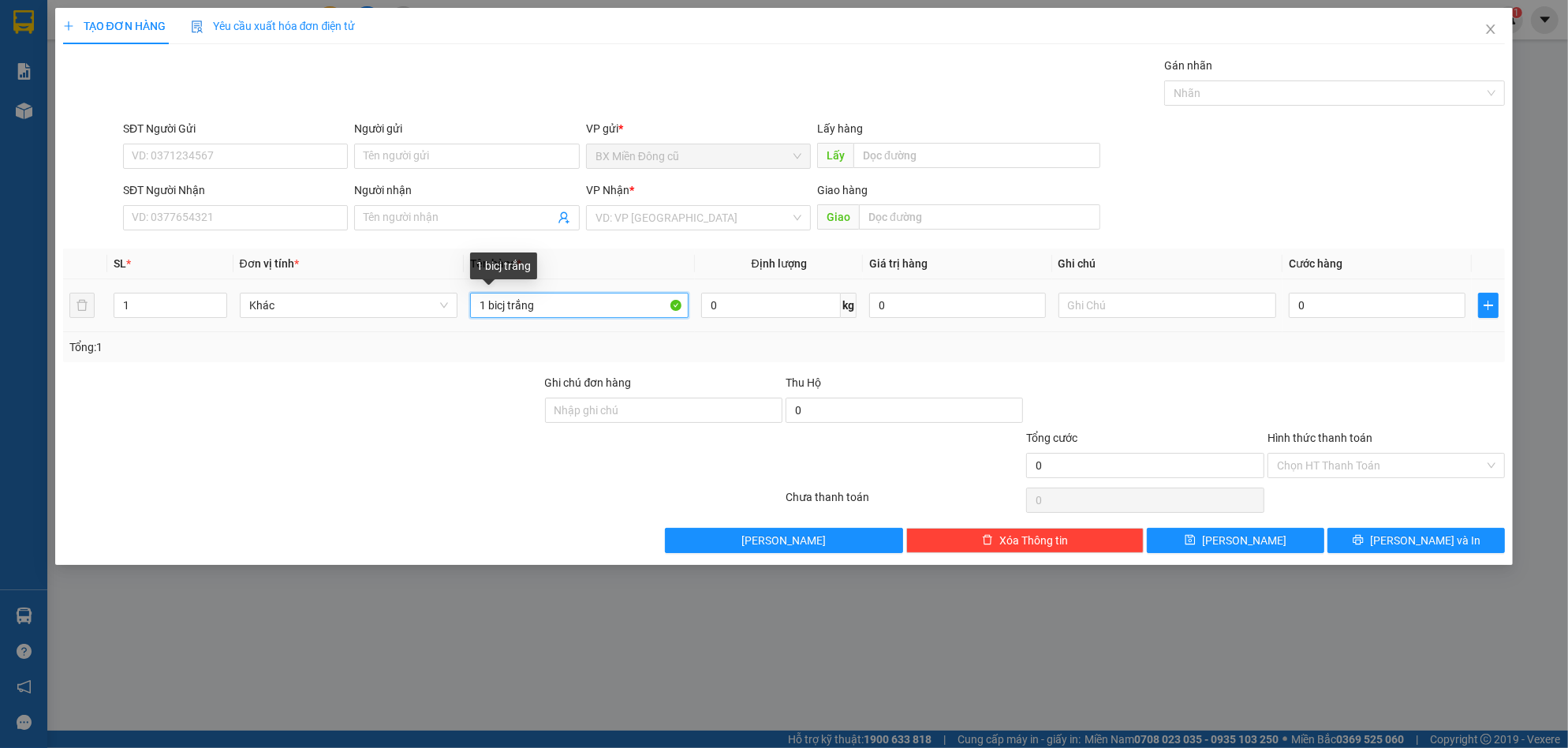
click at [511, 308] on input "1 bicj trắng" at bounding box center [579, 305] width 218 height 25
click at [502, 306] on input "1 bicj trắng" at bounding box center [579, 305] width 218 height 25
click at [506, 307] on input "1 bicj trắng" at bounding box center [579, 305] width 218 height 25
type input "1 biccjh trắng"
click at [721, 222] on input "search" at bounding box center [693, 217] width 195 height 24
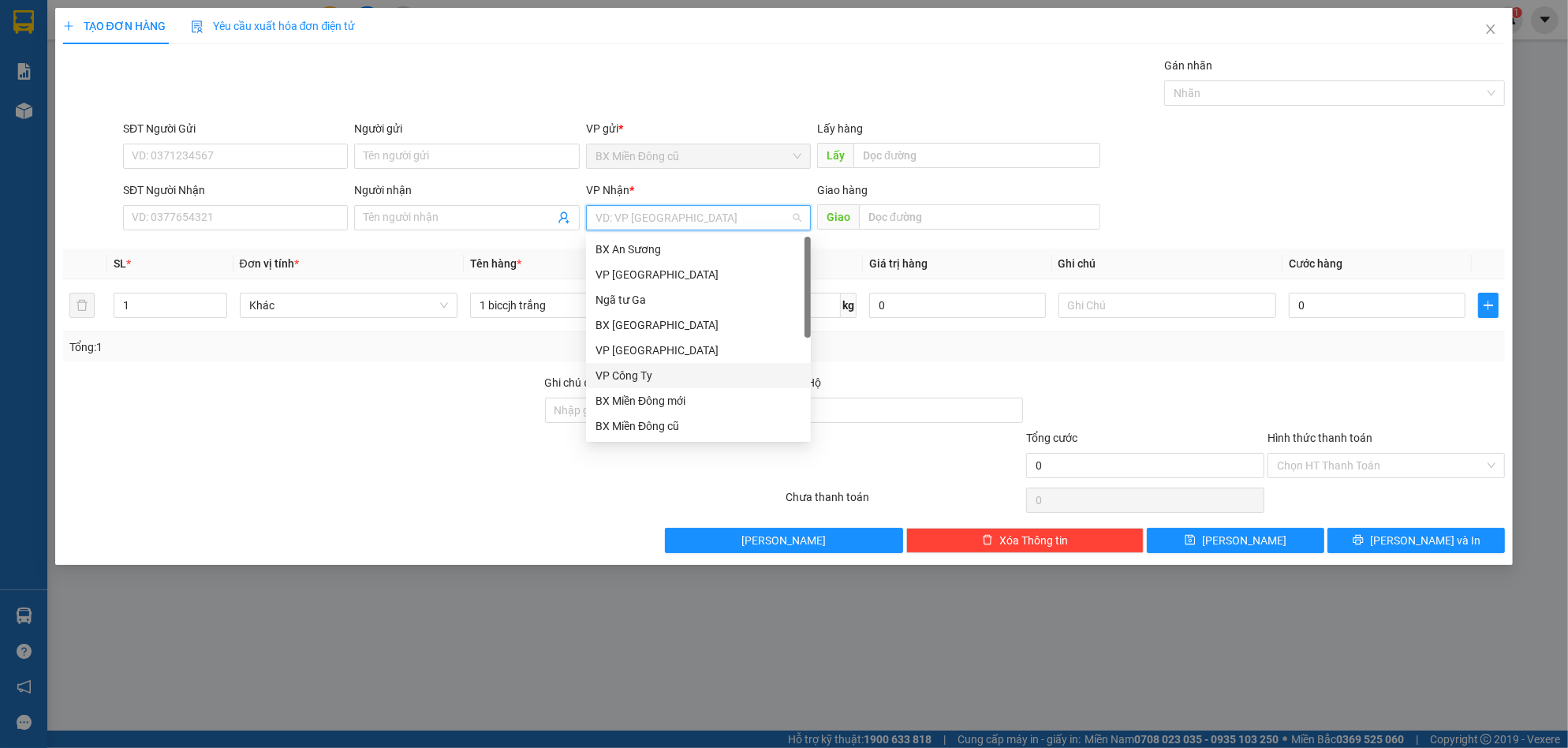
click at [628, 373] on div "VP Công Ty" at bounding box center [698, 376] width 206 height 18
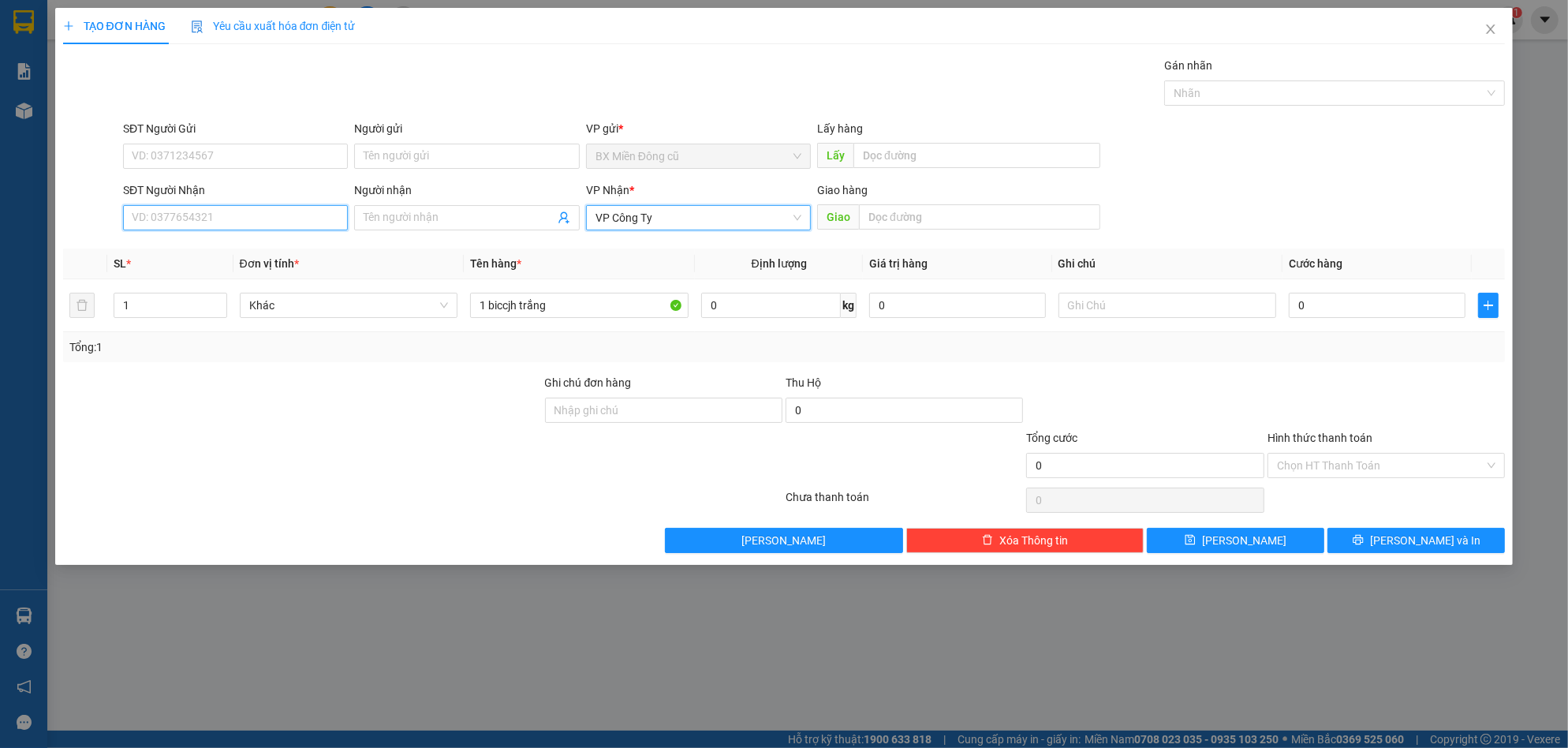
click at [325, 210] on input "SĐT Người Nhận" at bounding box center [236, 217] width 225 height 25
type input "0915402949"
click at [396, 214] on input "Người nhận" at bounding box center [458, 218] width 190 height 18
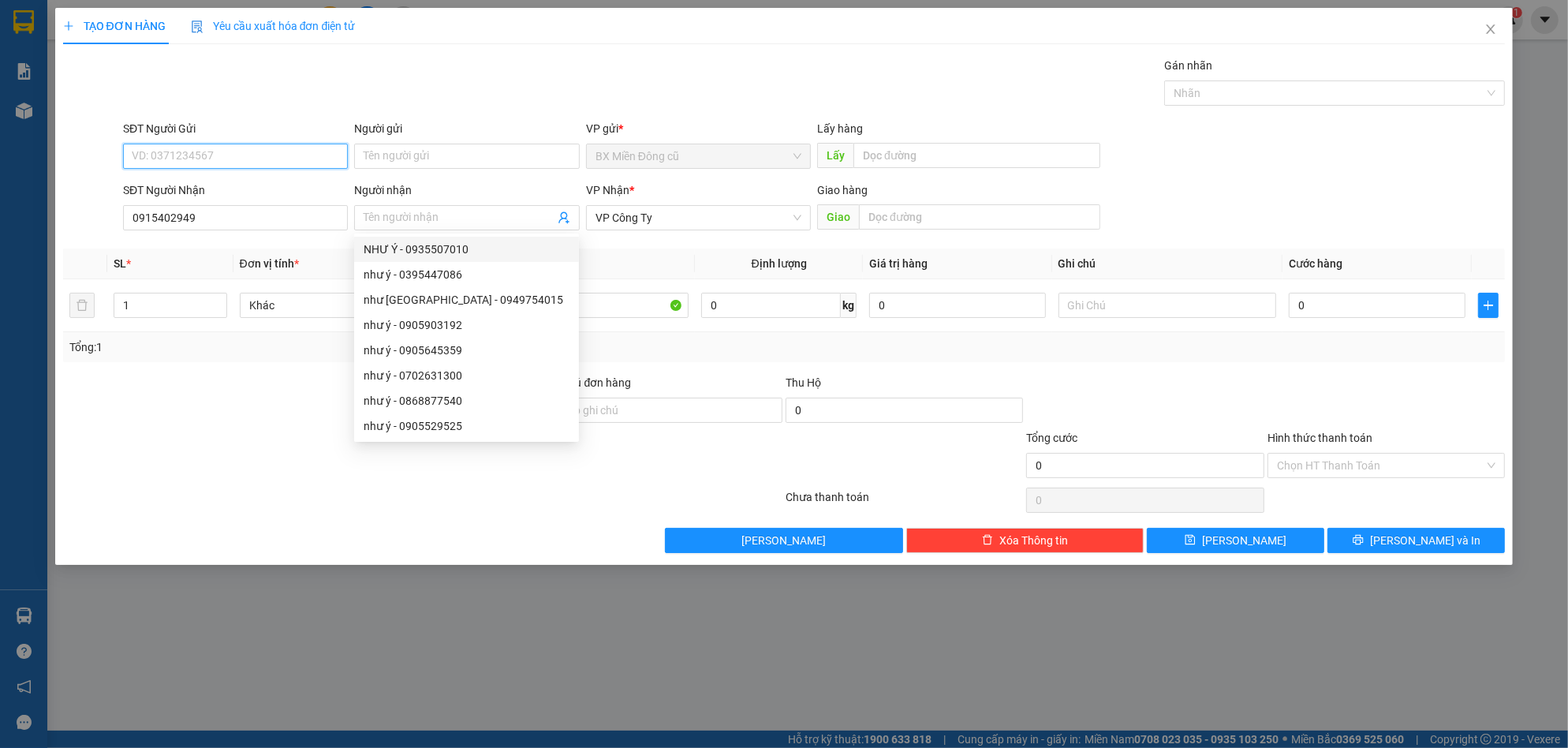
click at [244, 152] on input "SĐT Người Gửi" at bounding box center [236, 156] width 225 height 25
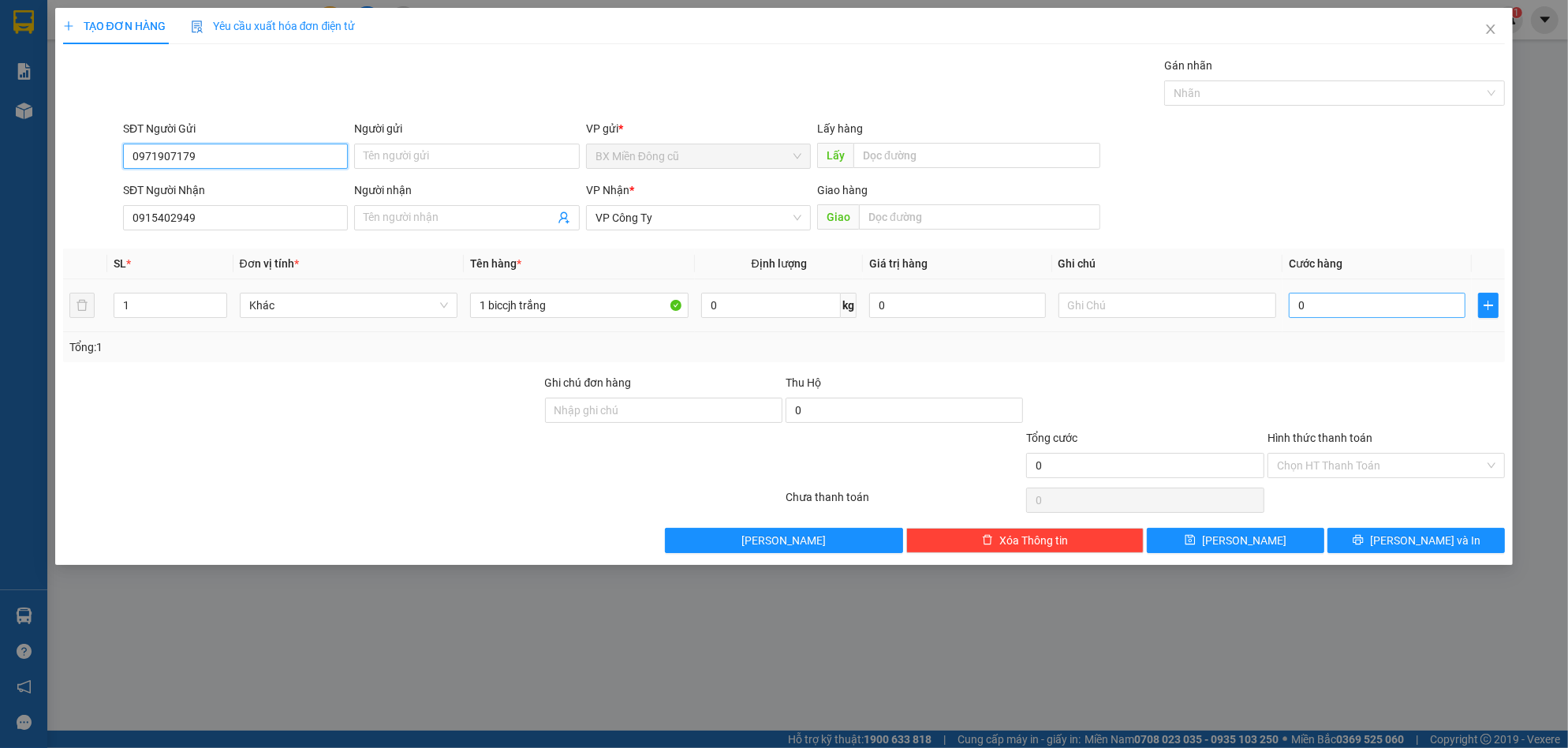
type input "0971907179"
click at [1327, 300] on input "0" at bounding box center [1377, 305] width 176 height 25
click at [1322, 307] on input "0" at bounding box center [1377, 305] width 176 height 25
type input "04"
type input "4"
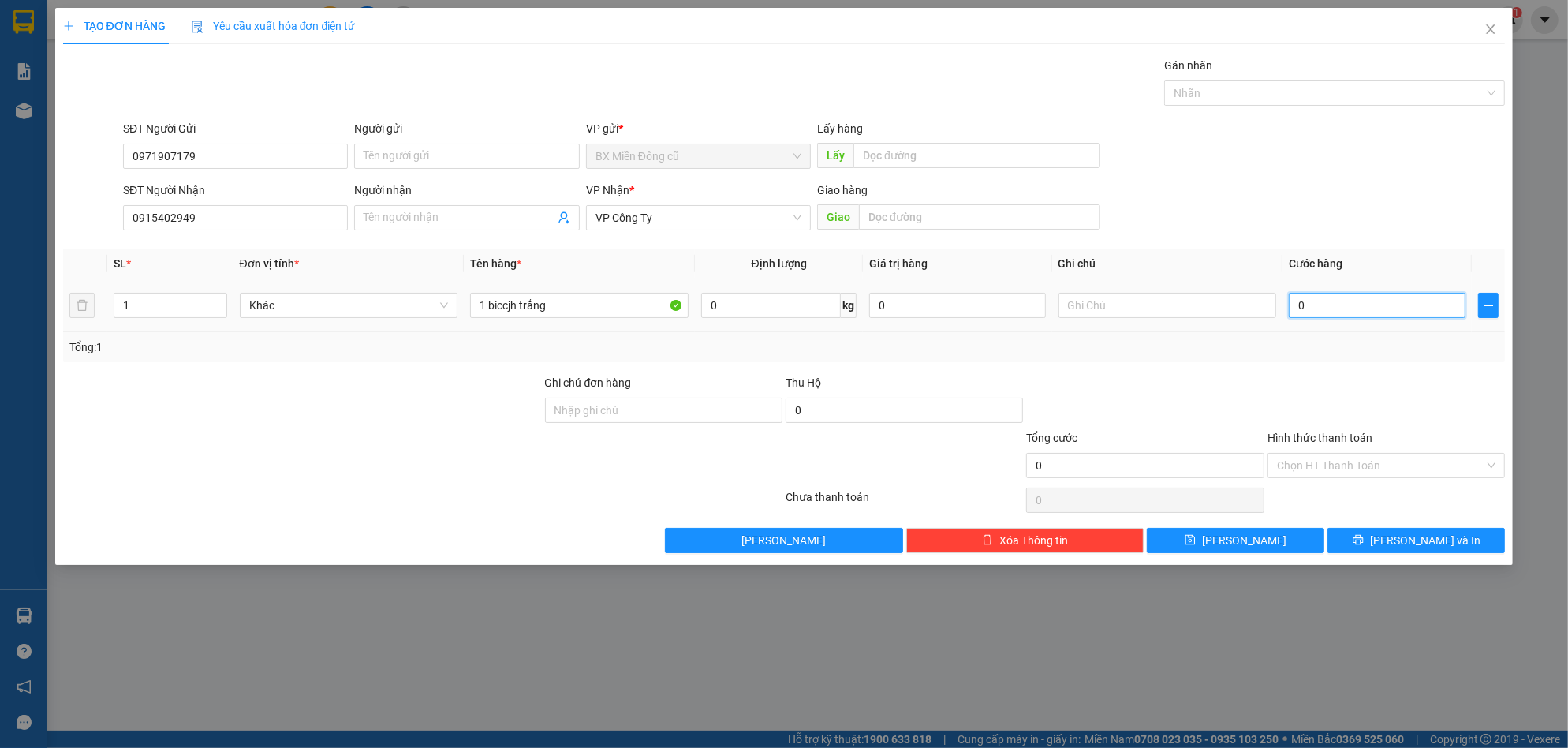
type input "4"
type input "040"
type input "40"
type input "0.400"
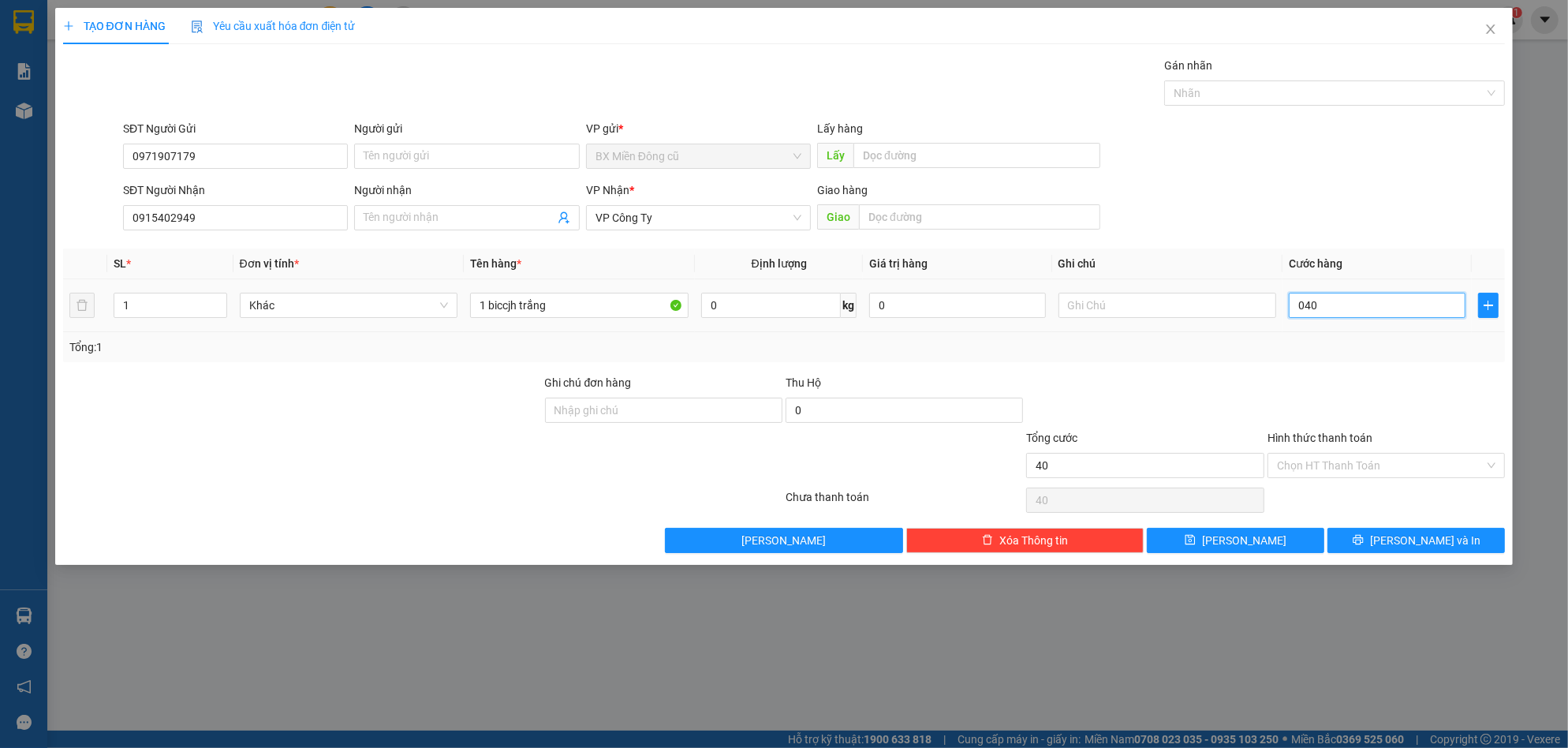
type input "400"
type input "04.000"
type input "4.000"
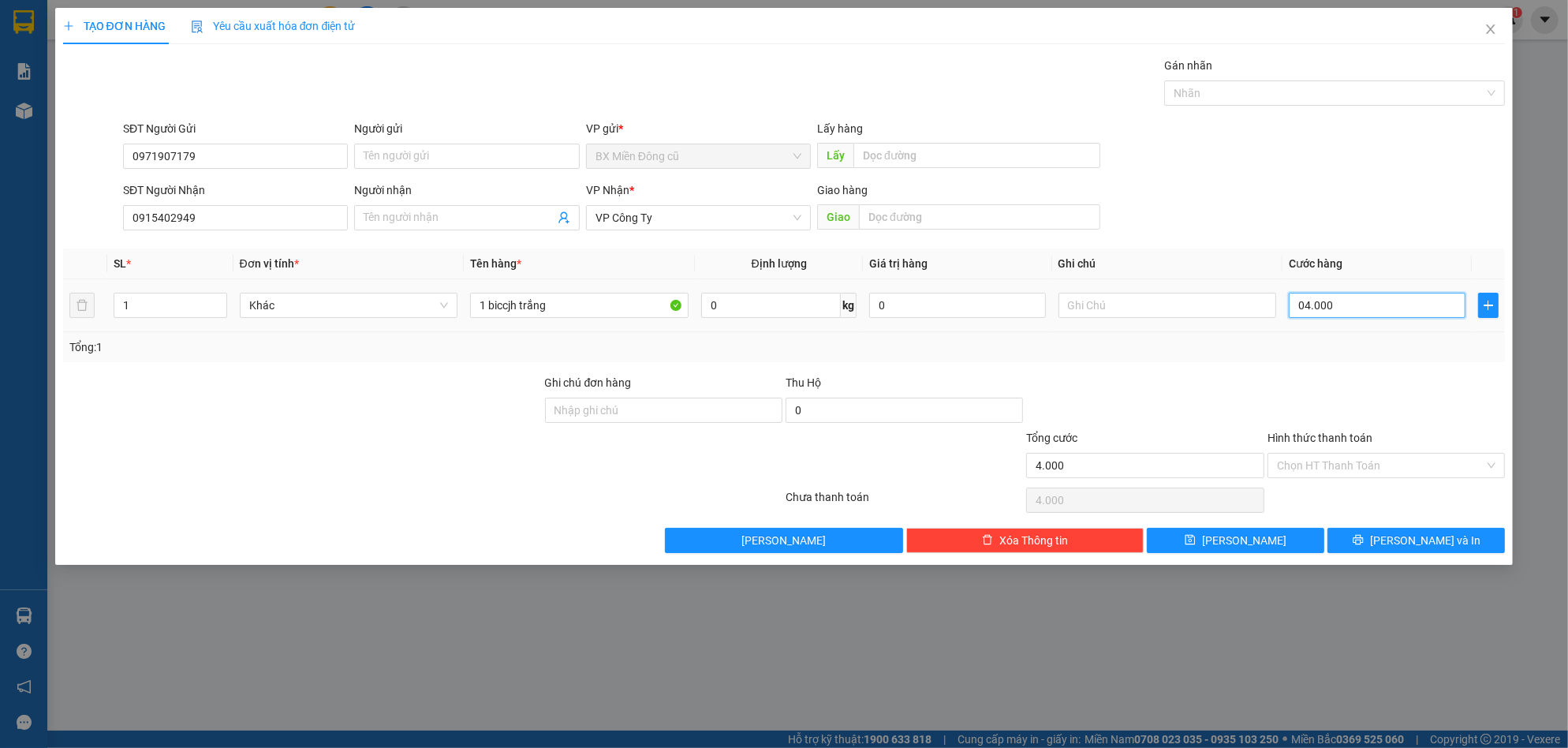
type input "040.000"
type input "40.000"
click at [1424, 538] on span "[PERSON_NAME] và In" at bounding box center [1425, 541] width 111 height 18
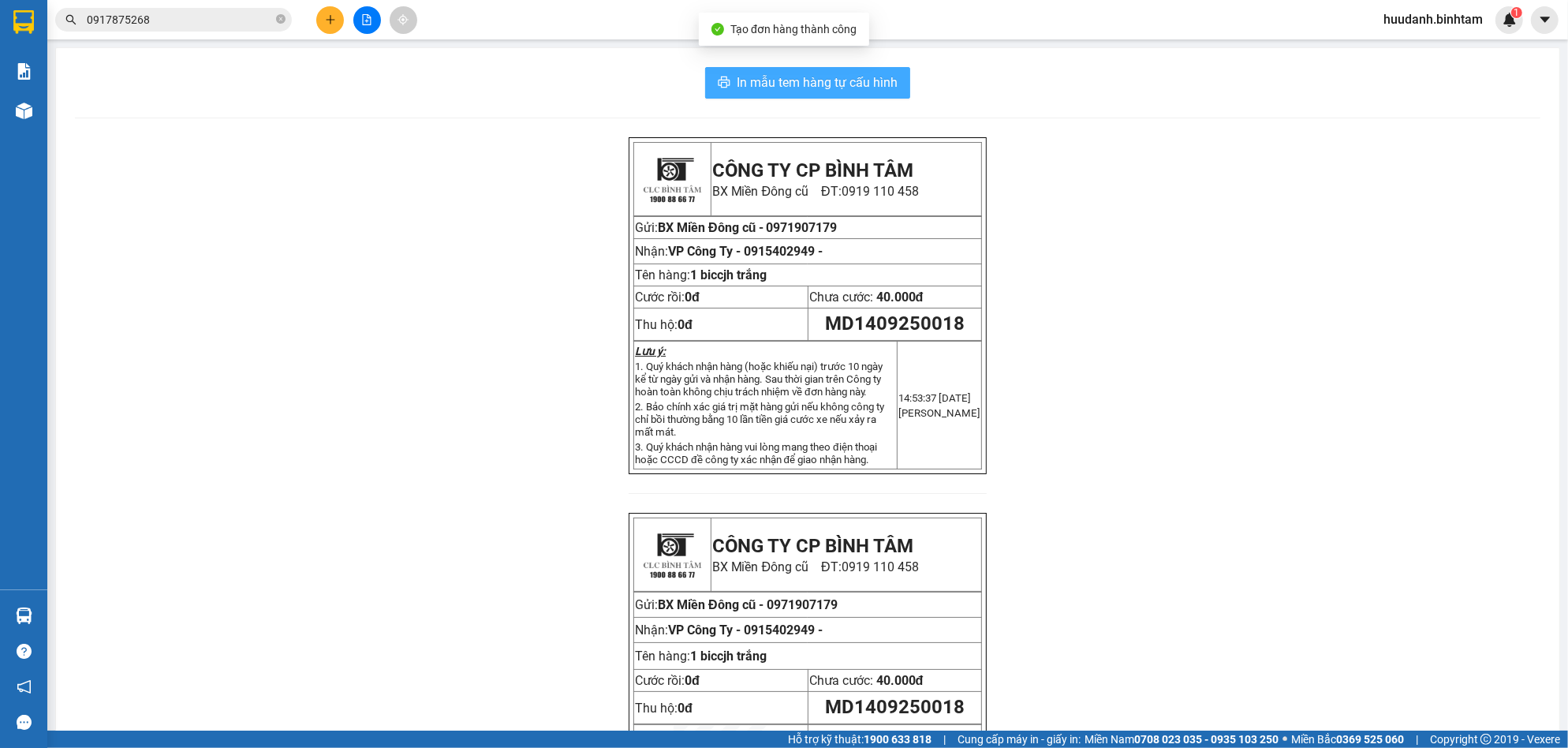
click at [839, 84] on span "In mẫu tem hàng tự cấu hình" at bounding box center [817, 82] width 161 height 19
click at [333, 10] on button at bounding box center [330, 19] width 27 height 27
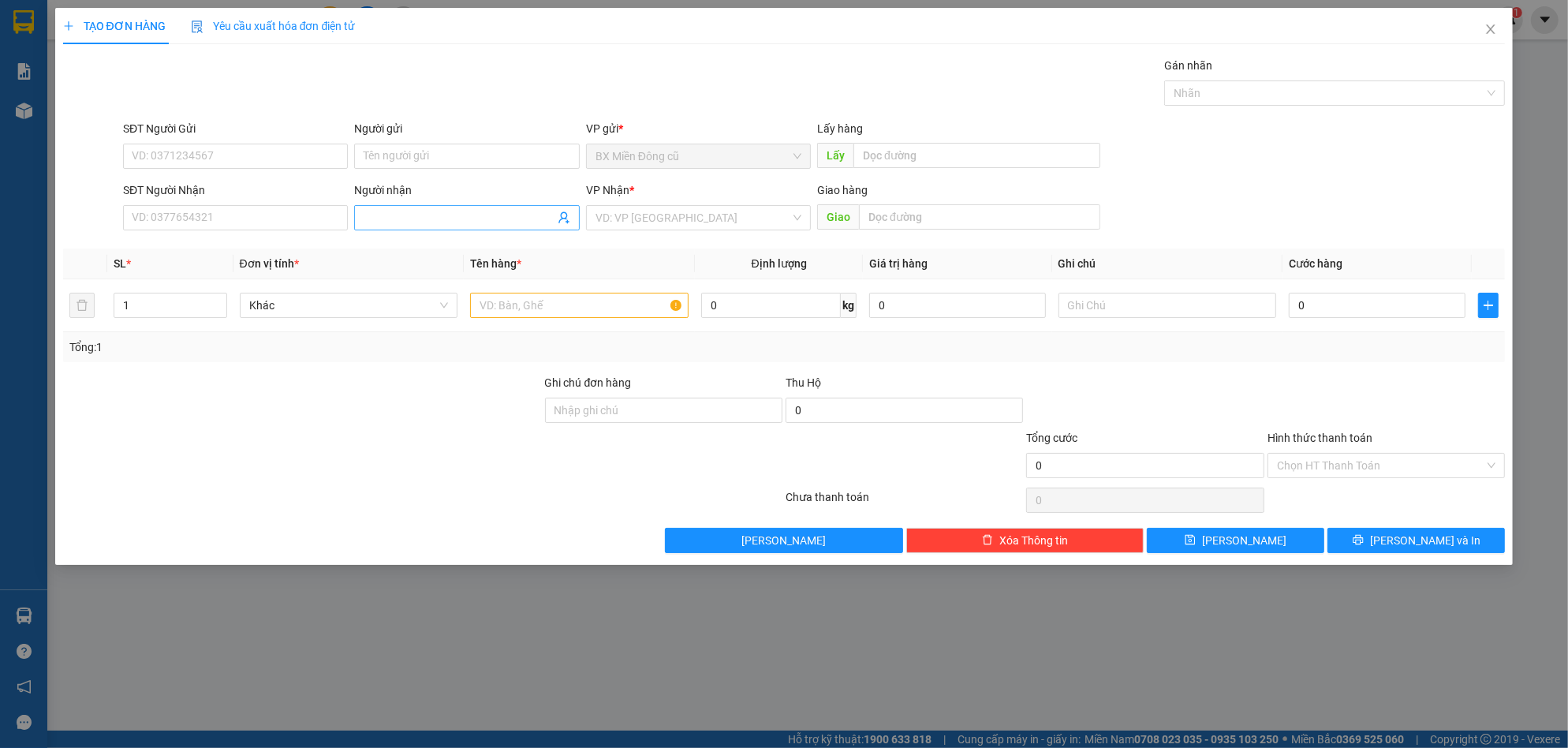
click at [402, 216] on input "Người nhận" at bounding box center [458, 218] width 190 height 18
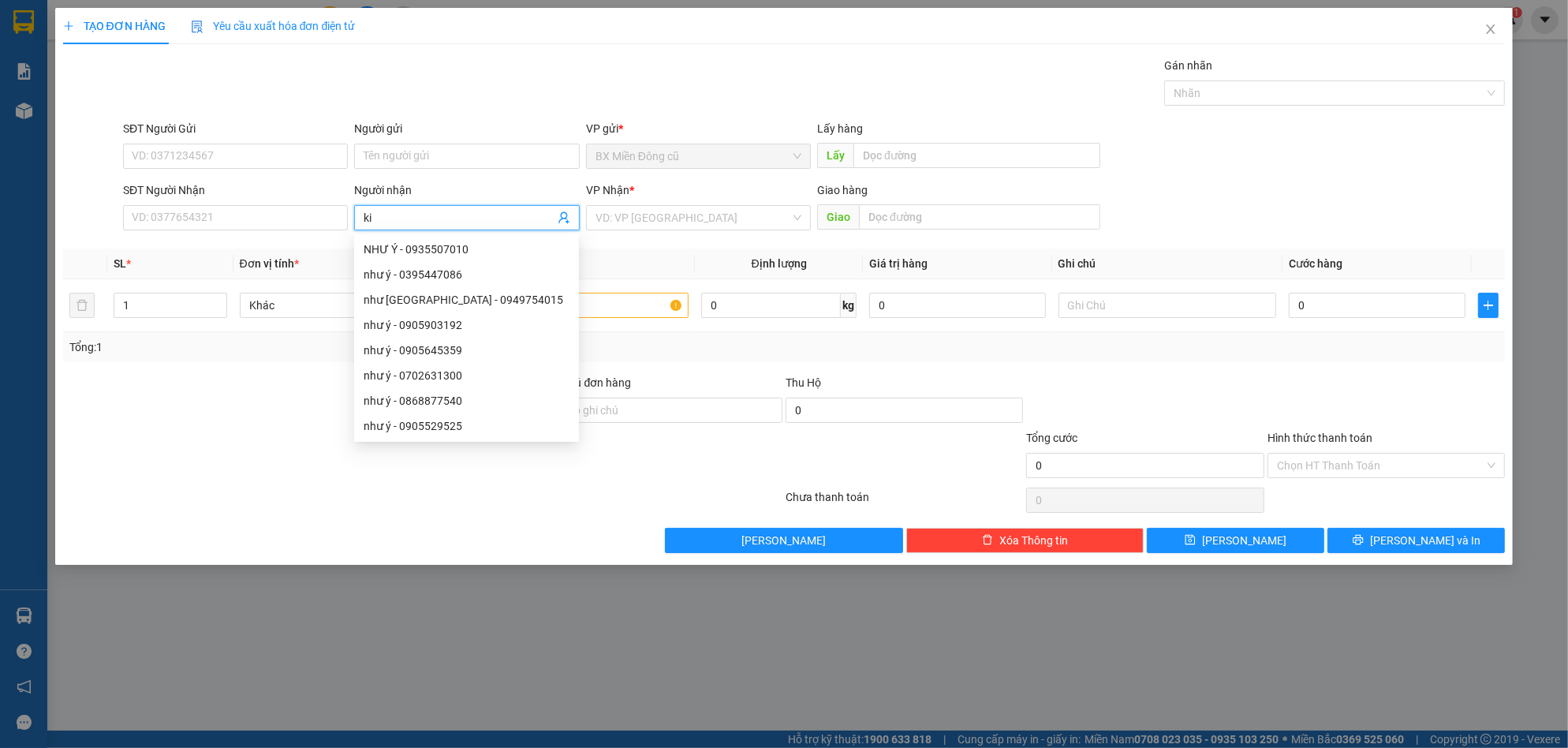
paste input "ê"
paste input "ệ"
paste input "ê"
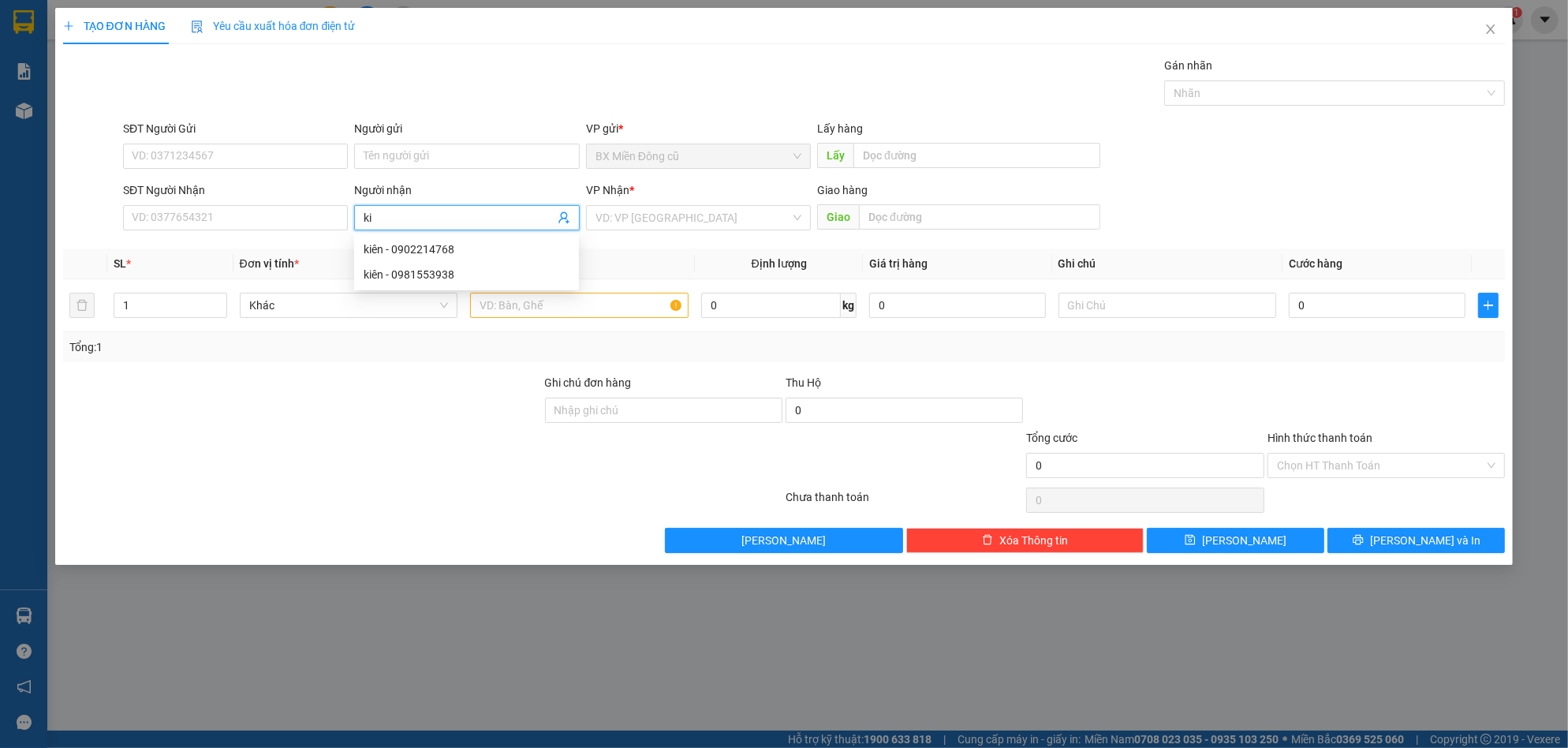
type input "k"
paste input "ô"
paste input "à"
type input "cô hà"
click at [449, 256] on div "cô hà - 0325383969" at bounding box center [466, 249] width 206 height 18
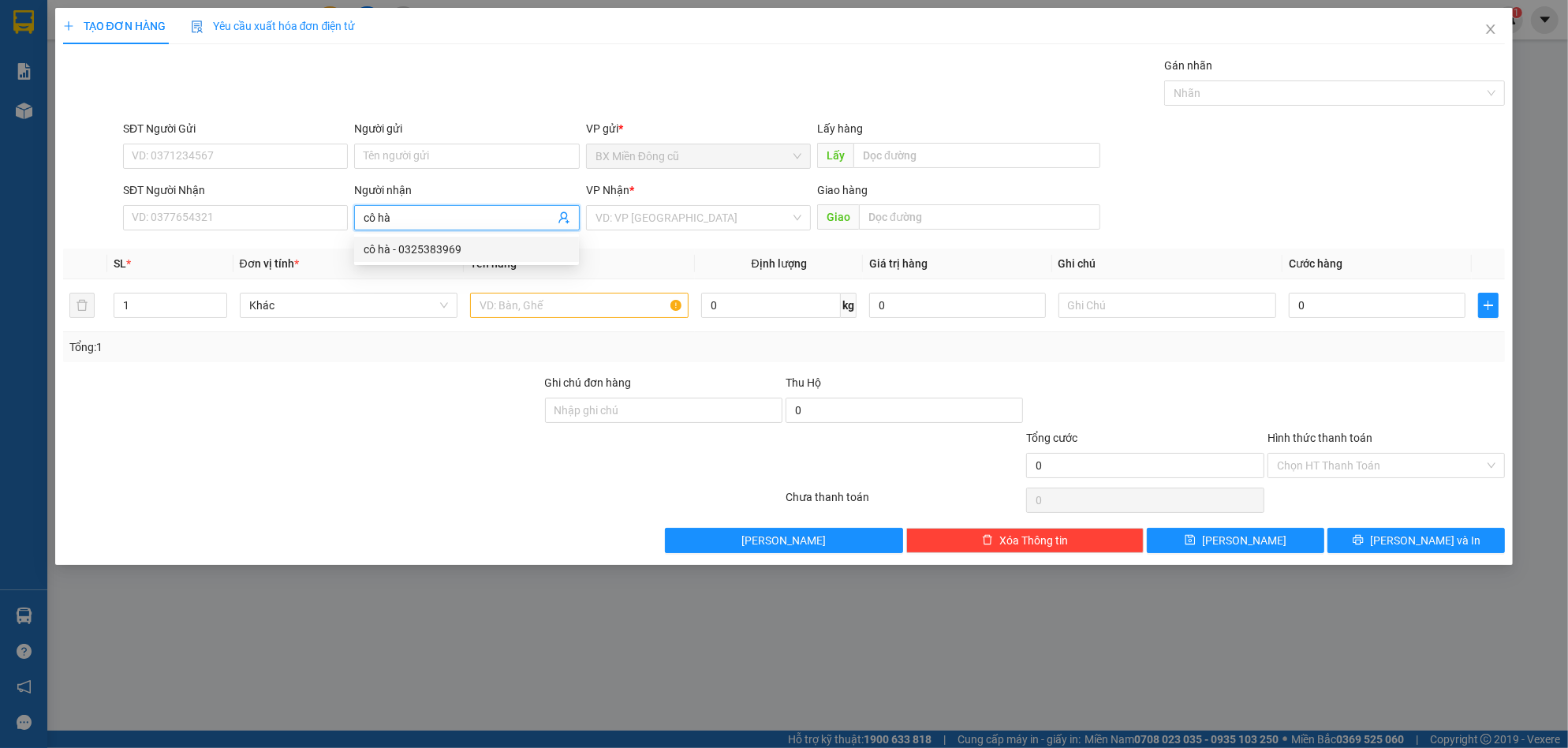
type input "0325383969"
type input "cô hà"
click at [246, 207] on input "0325383969" at bounding box center [236, 217] width 225 height 25
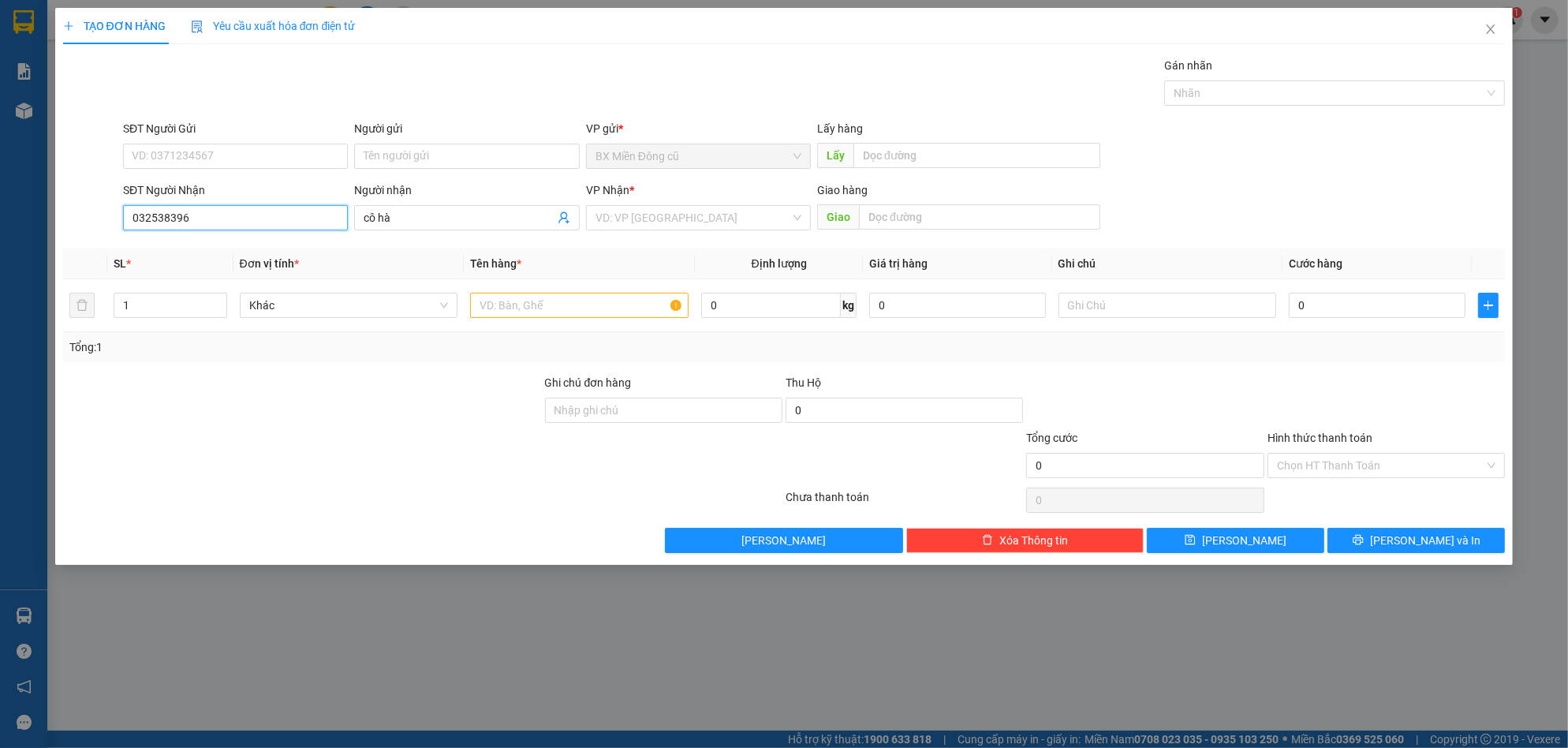
type input "0325383969"
click at [207, 244] on div "0325383969 - cô hà" at bounding box center [235, 249] width 206 height 18
type input "hành thiện"
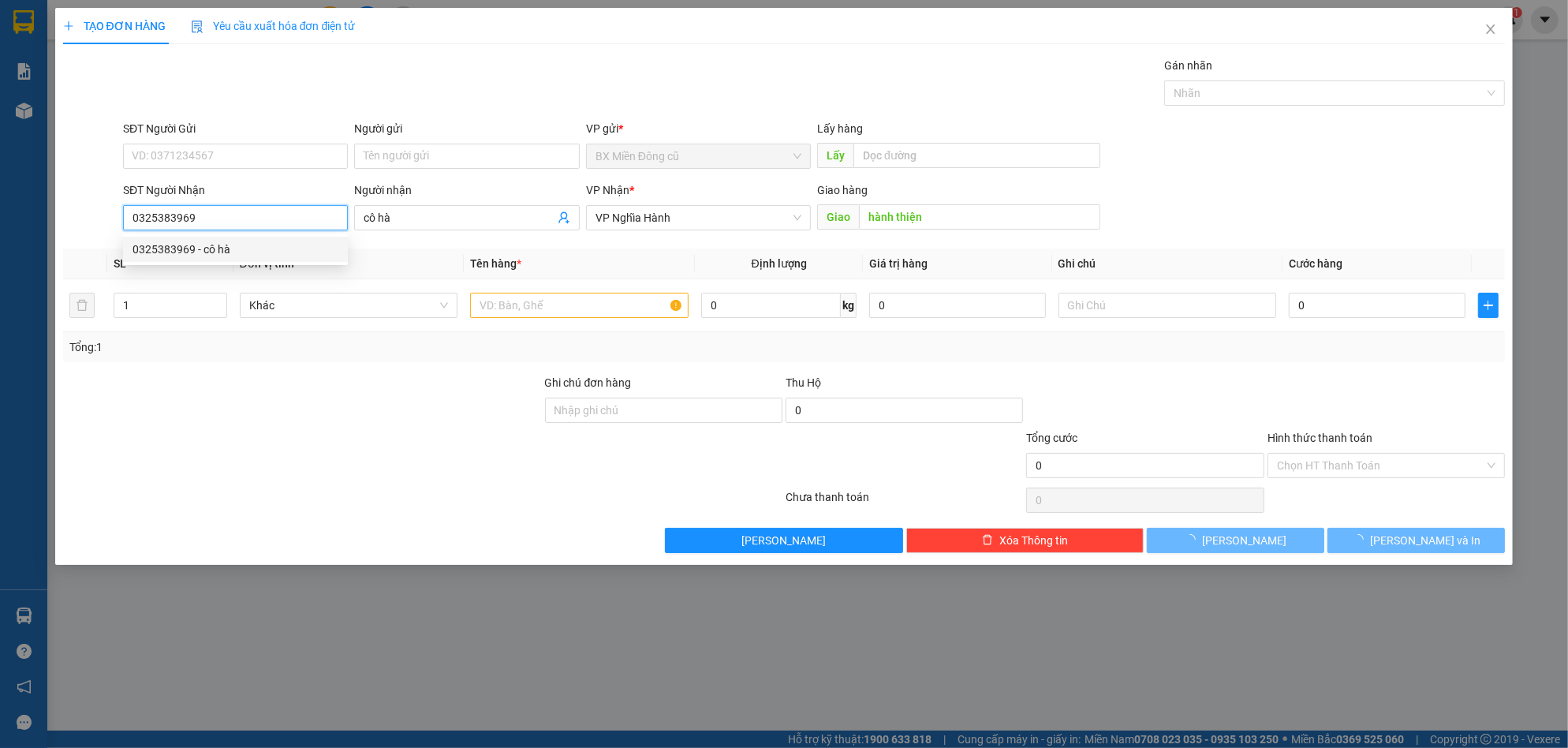
type input "80.000"
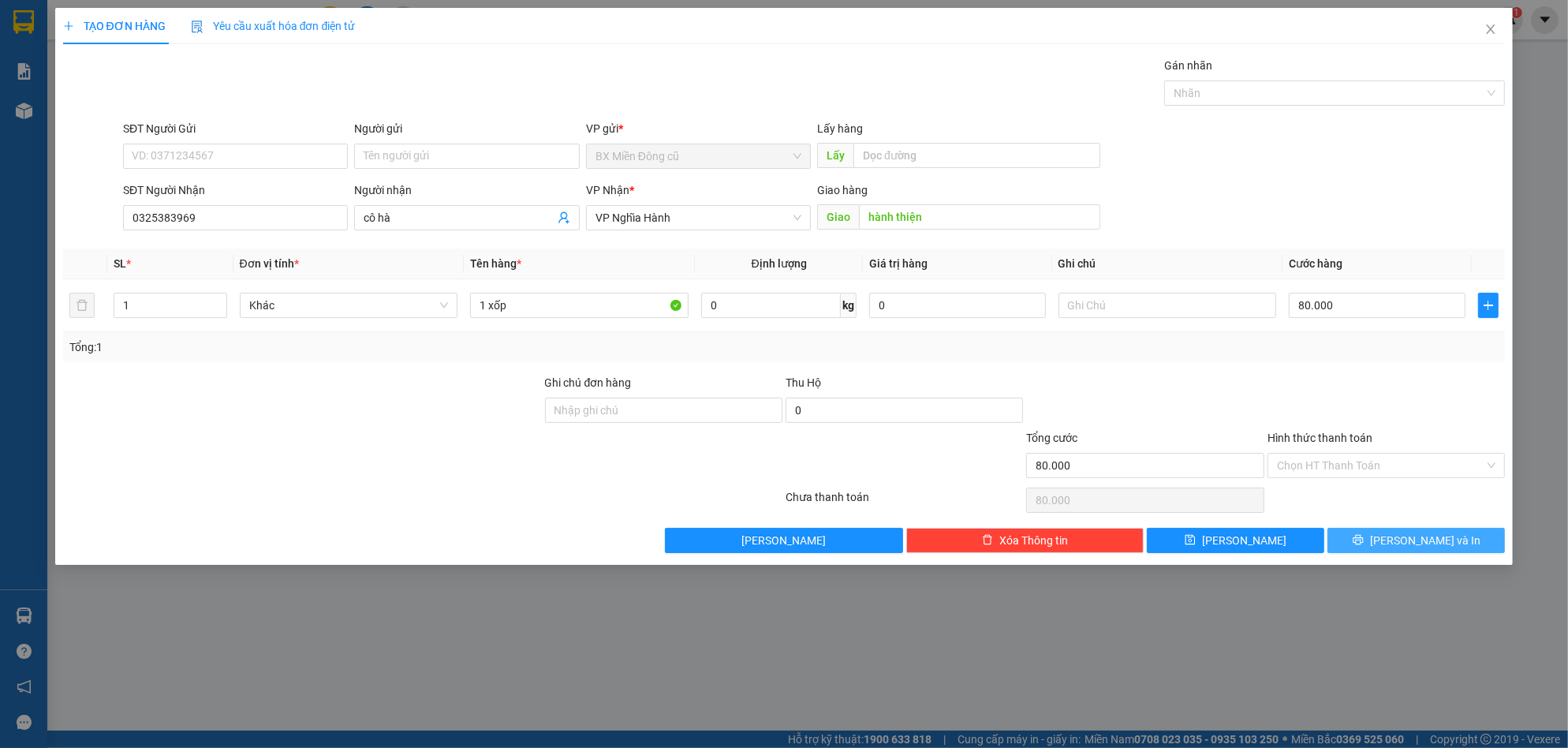
click at [1385, 532] on button "[PERSON_NAME] và In" at bounding box center [1416, 540] width 177 height 25
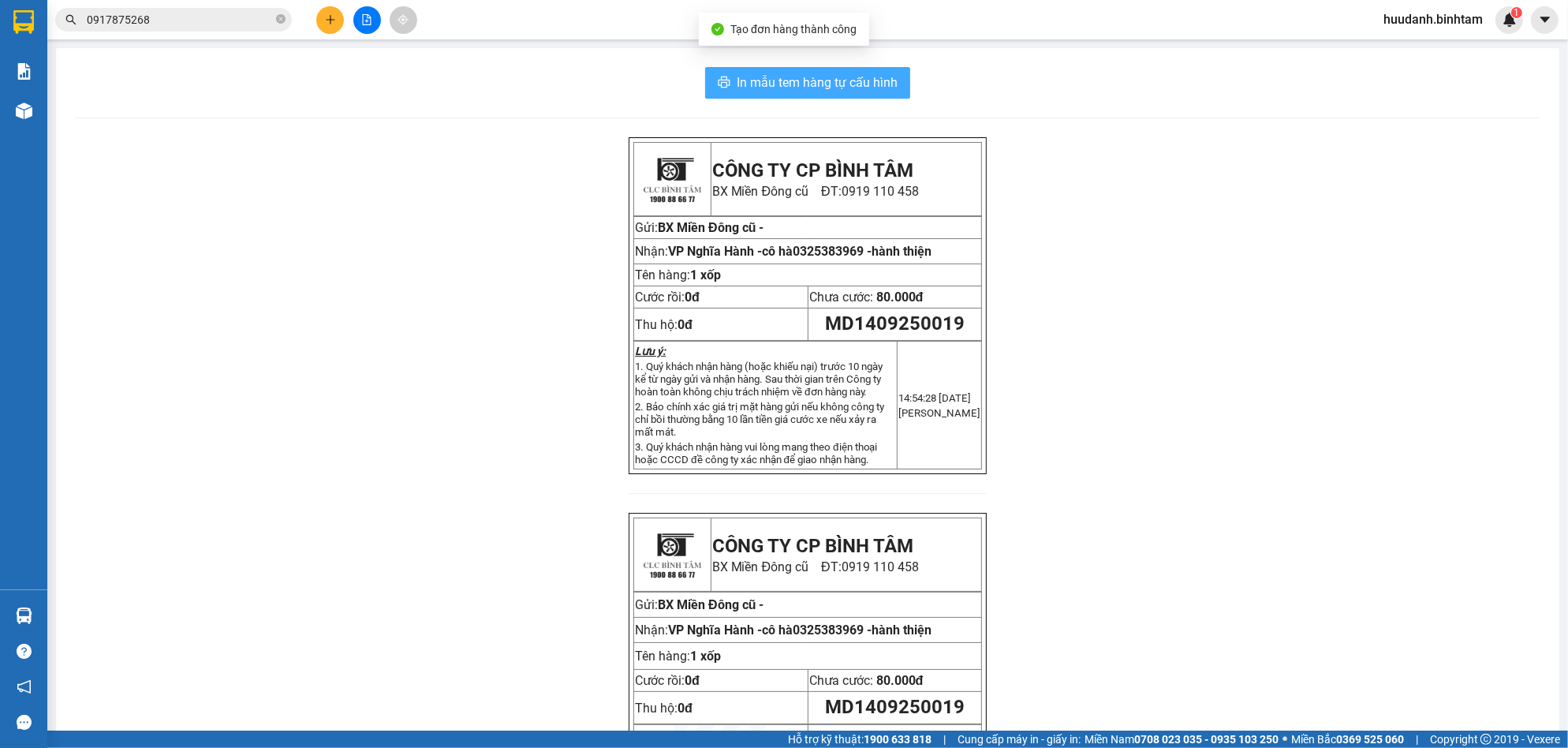
click at [862, 82] on span "In mẫu tem hàng tự cấu hình" at bounding box center [817, 82] width 161 height 19
click at [322, 17] on button at bounding box center [330, 19] width 27 height 27
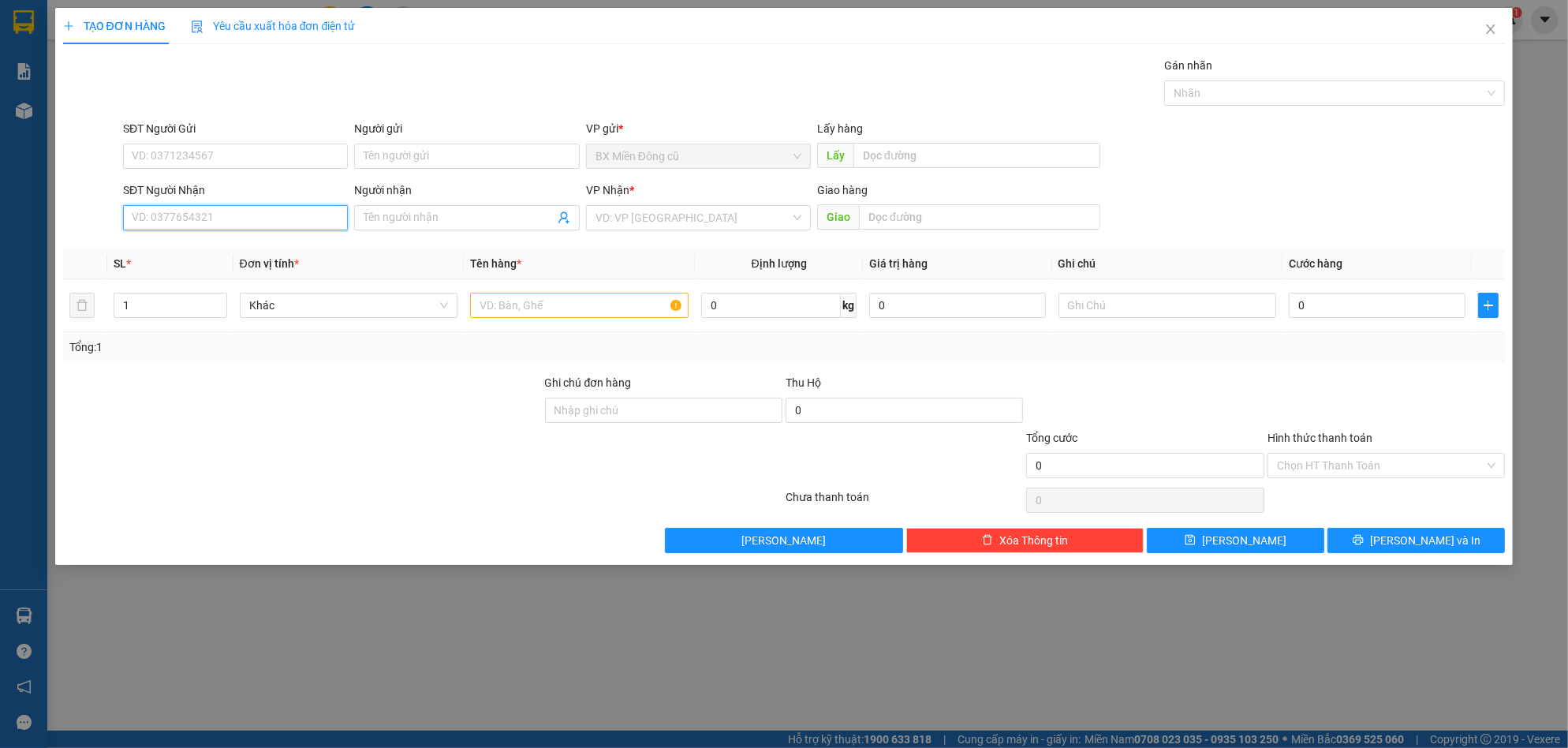
click at [195, 215] on input "SĐT Người Nhận" at bounding box center [236, 217] width 225 height 25
type input "0969776280"
click at [632, 218] on input "search" at bounding box center [693, 217] width 195 height 24
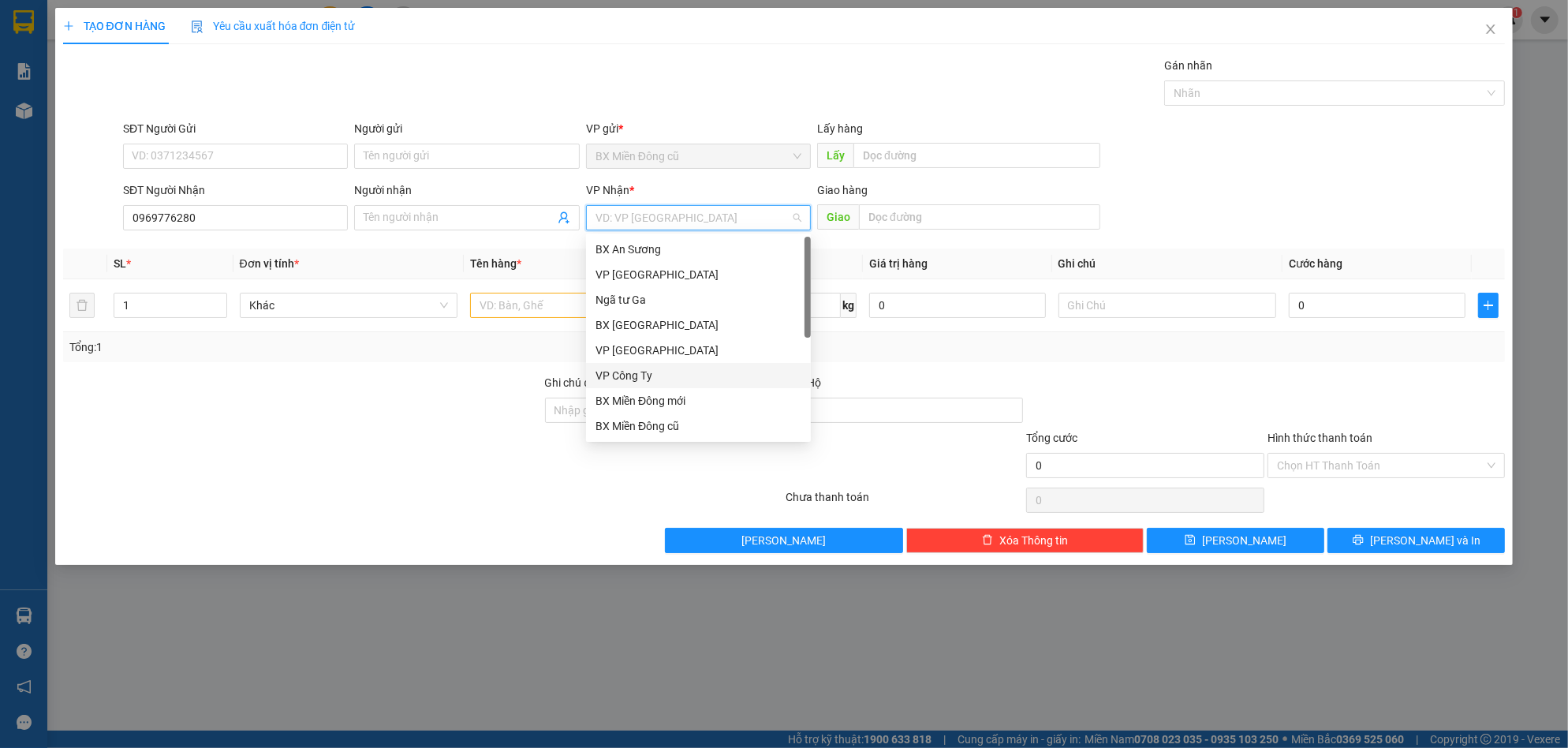
click at [631, 371] on div "VP Công Ty" at bounding box center [698, 376] width 206 height 18
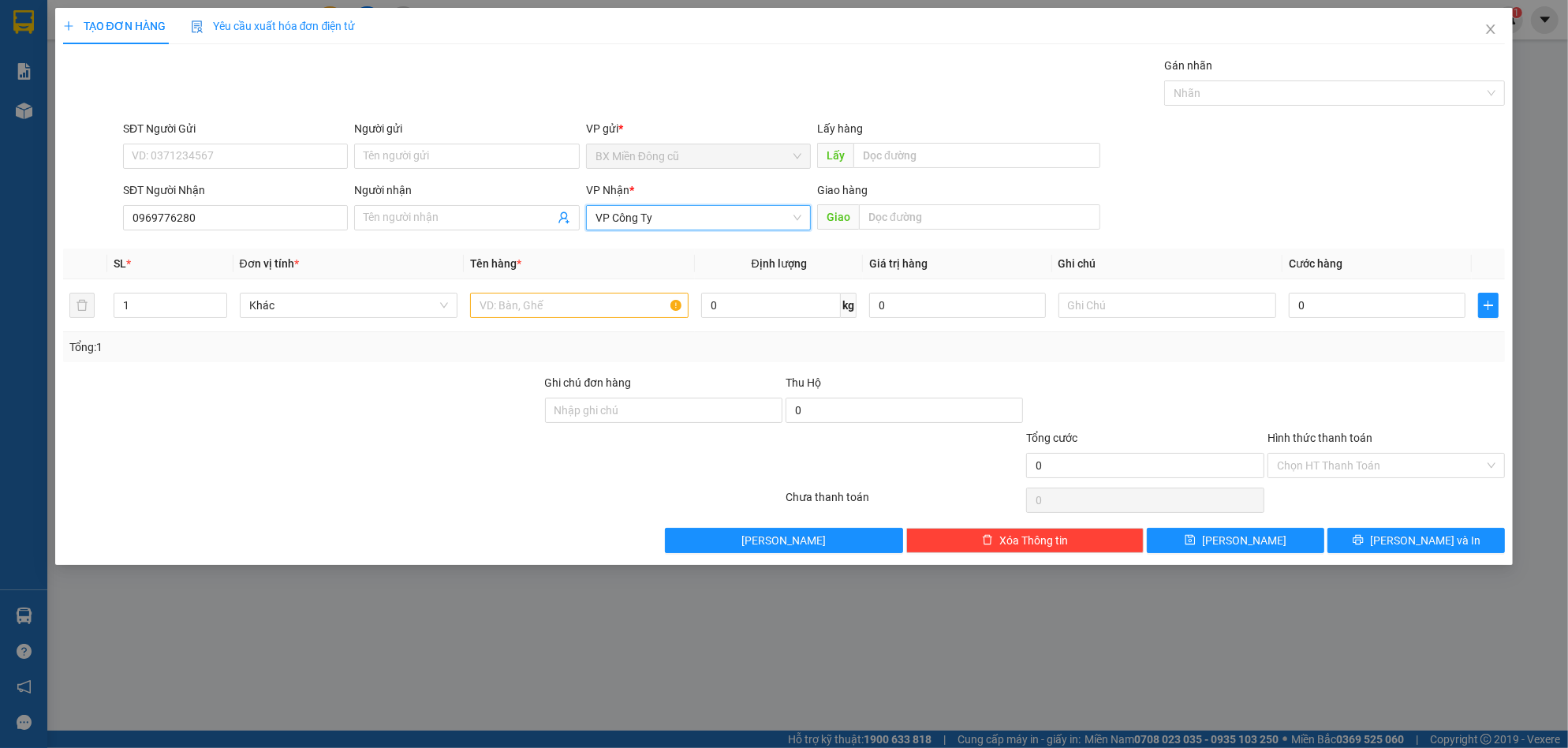
click at [669, 221] on span "VP Công Ty" at bounding box center [698, 217] width 206 height 24
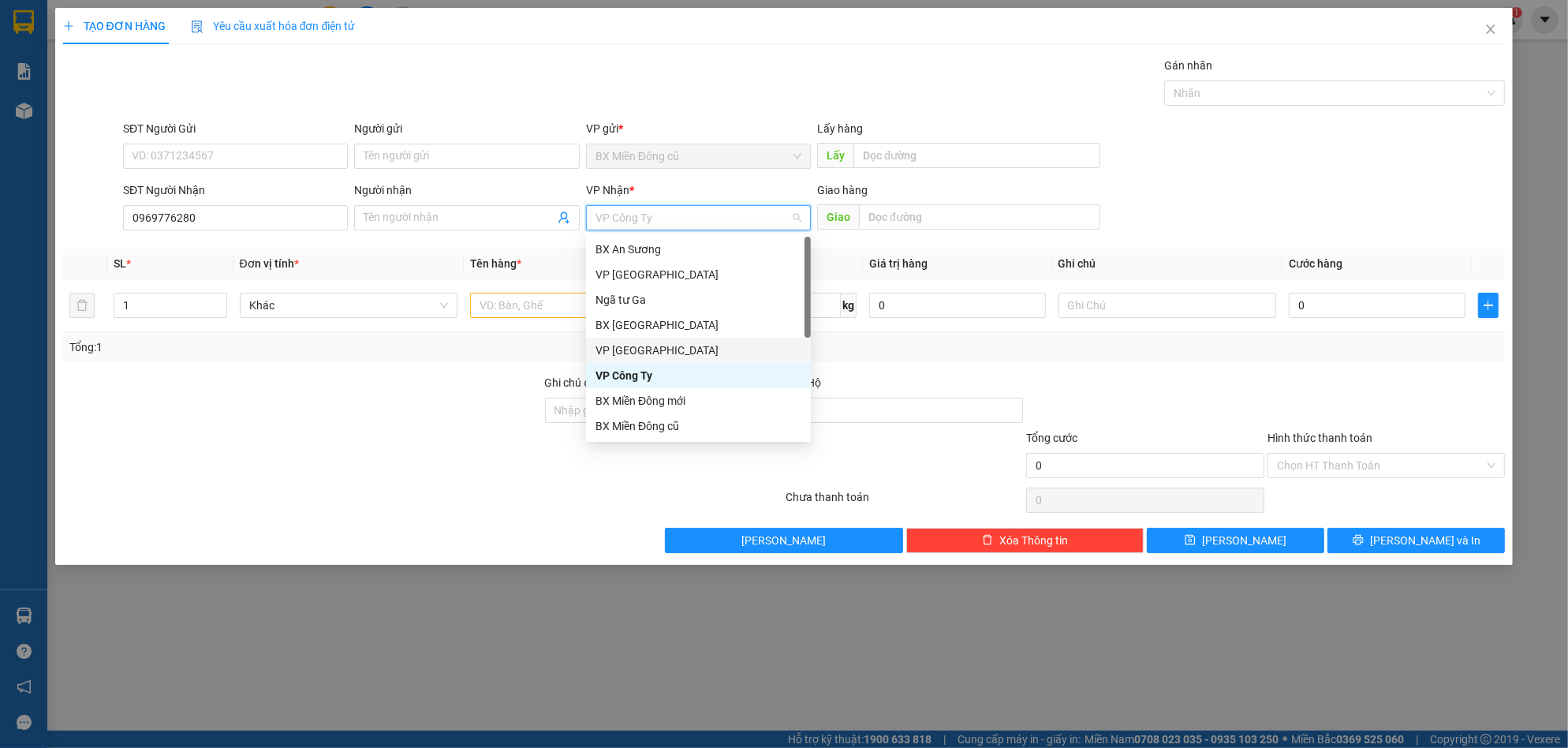
scroll to position [51, 0]
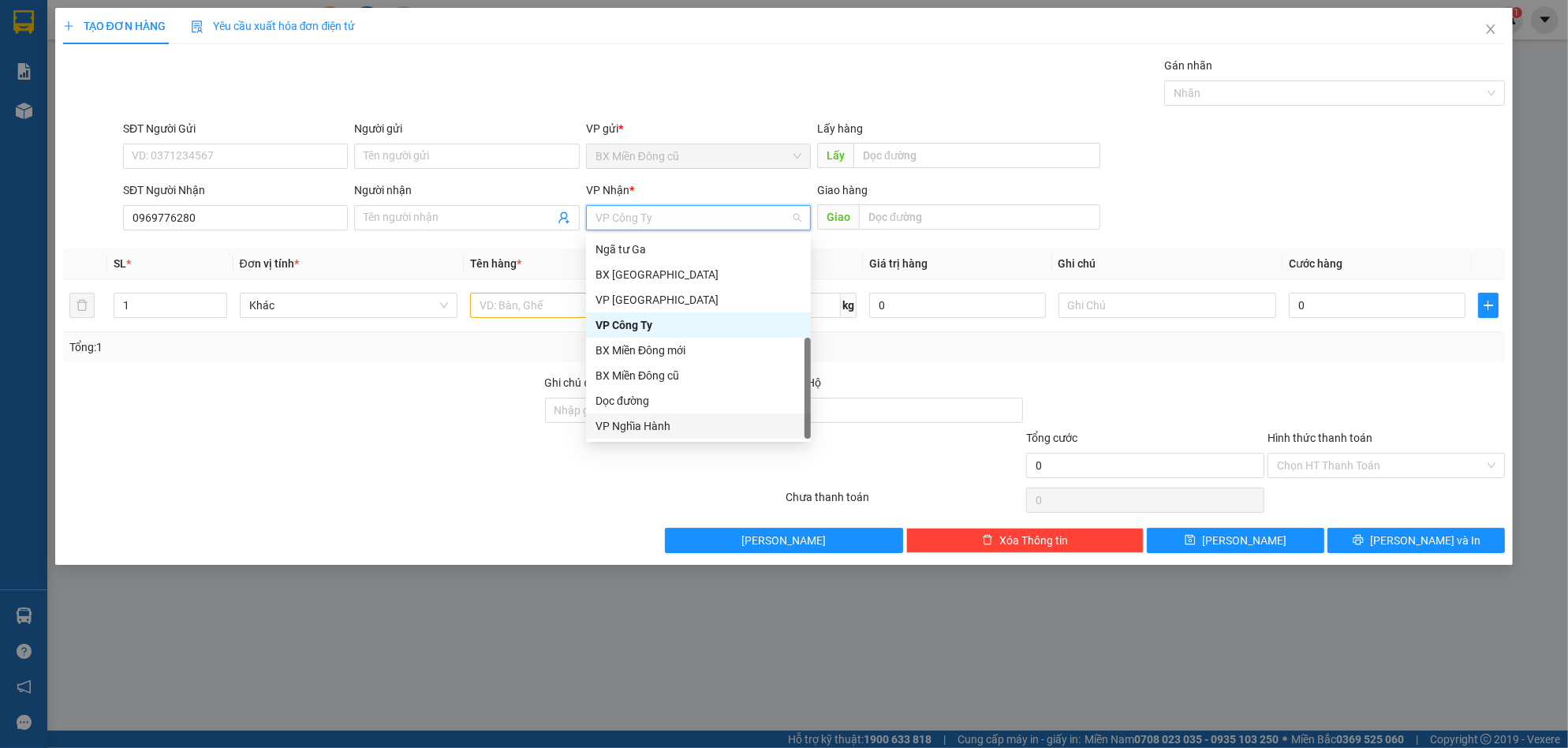
click at [642, 417] on div "VP Nghĩa Hành" at bounding box center [698, 426] width 206 height 18
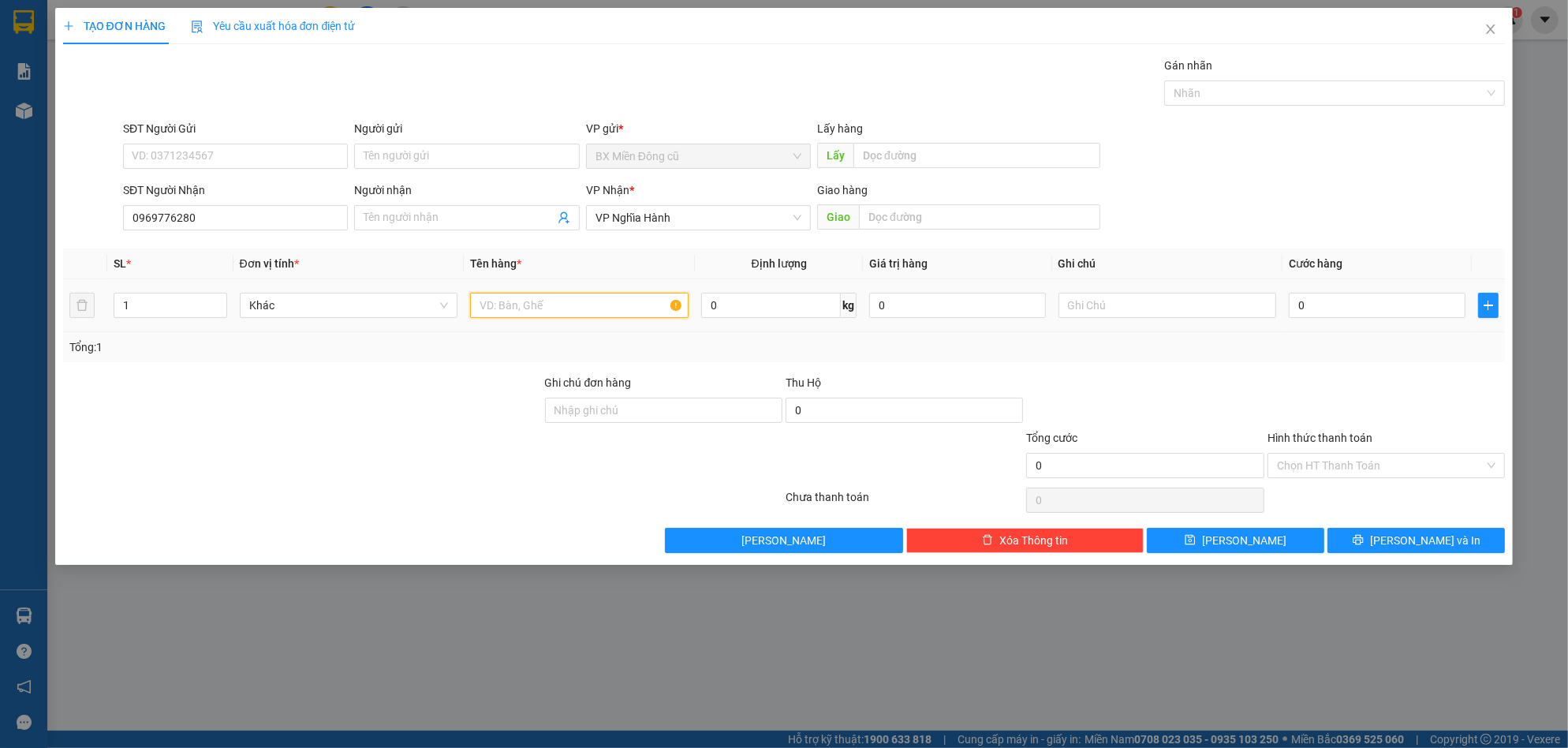
click at [555, 300] on input "text" at bounding box center [579, 305] width 218 height 25
paste input "ô"
paste input "ă"
type input "1 xôp trăng"
click at [1330, 311] on input "0" at bounding box center [1377, 305] width 176 height 25
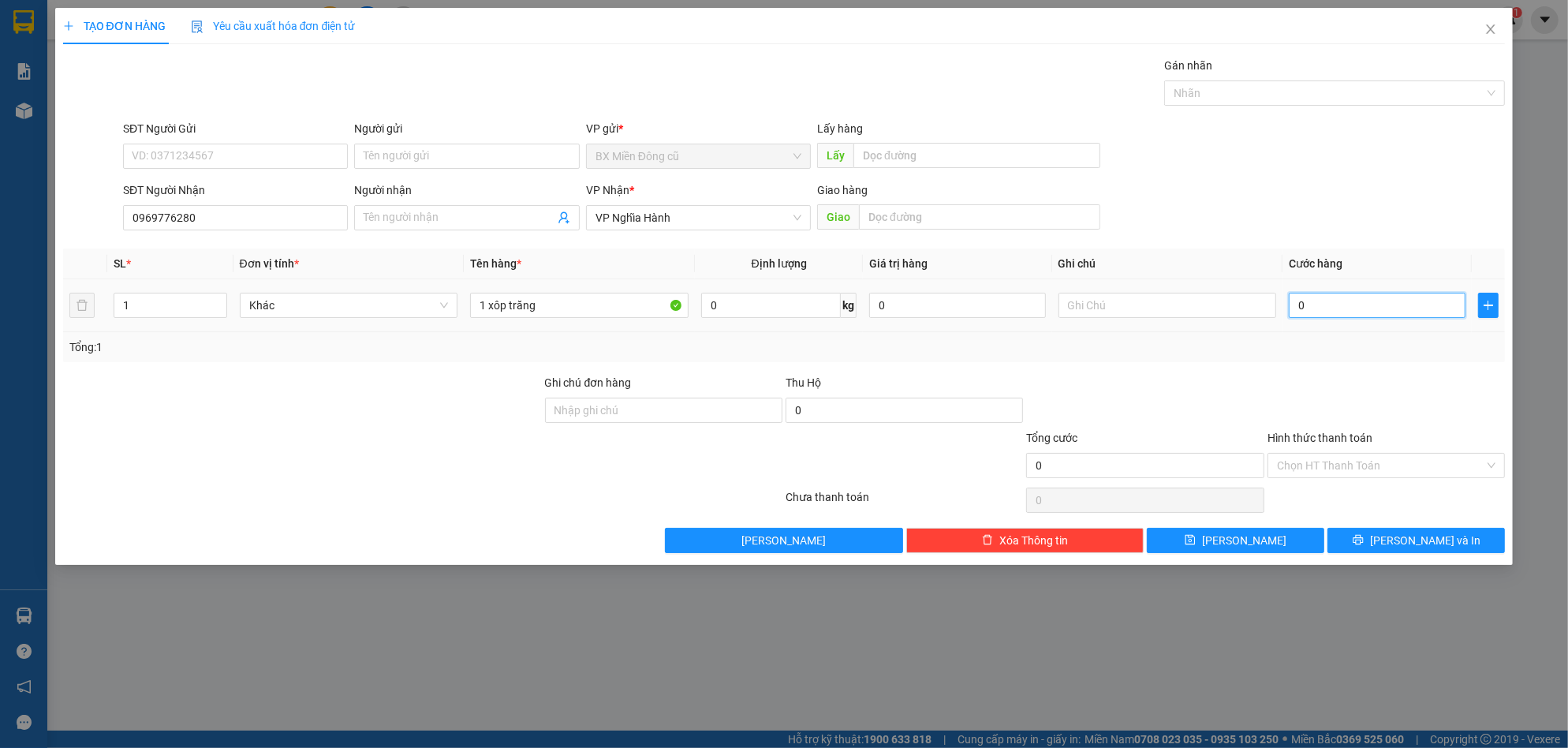
click at [1322, 302] on input "0" at bounding box center [1377, 305] width 176 height 25
click at [1316, 311] on input "0" at bounding box center [1377, 305] width 176 height 25
type input "08"
type input "8"
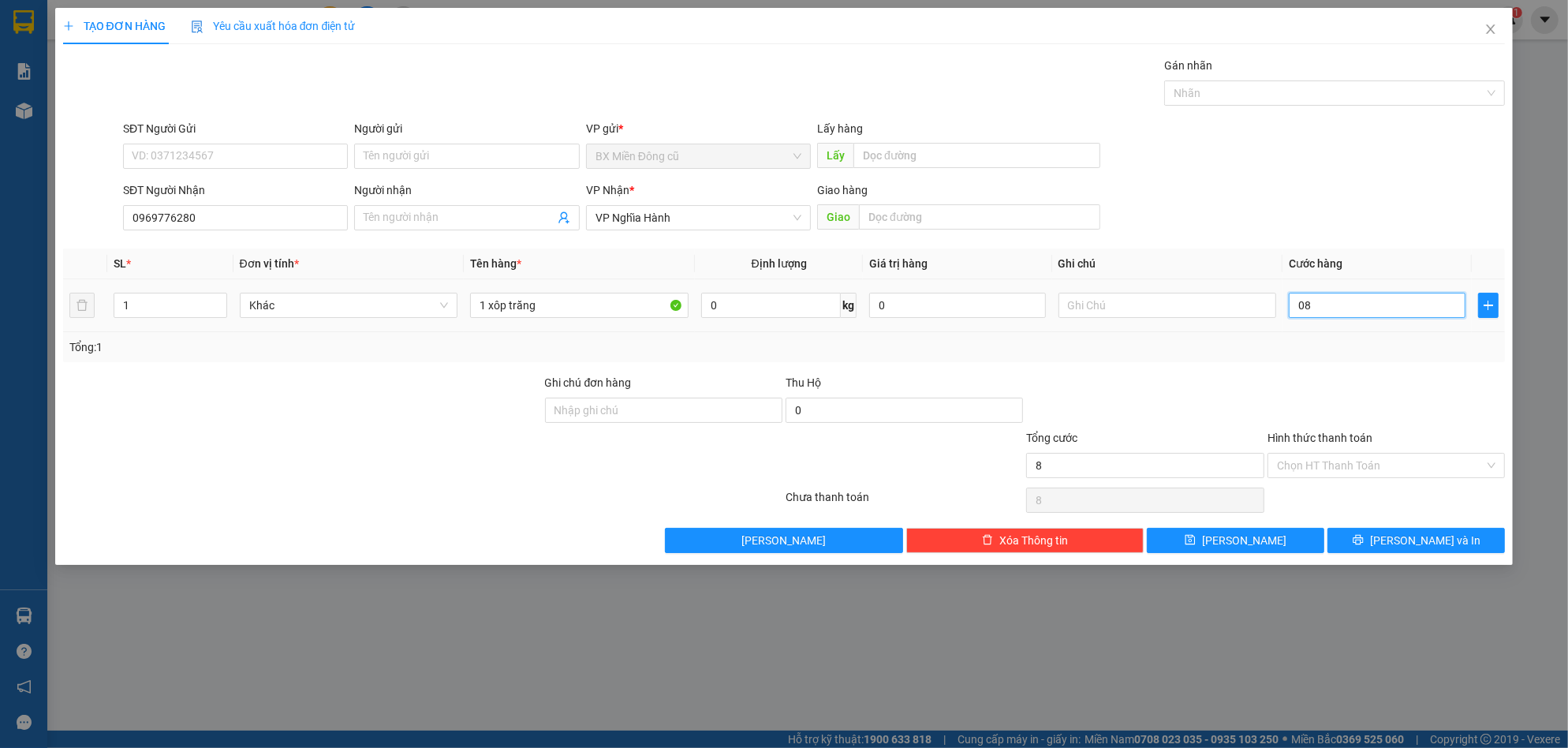
type input "080"
type input "80"
type input "0.800"
type input "800"
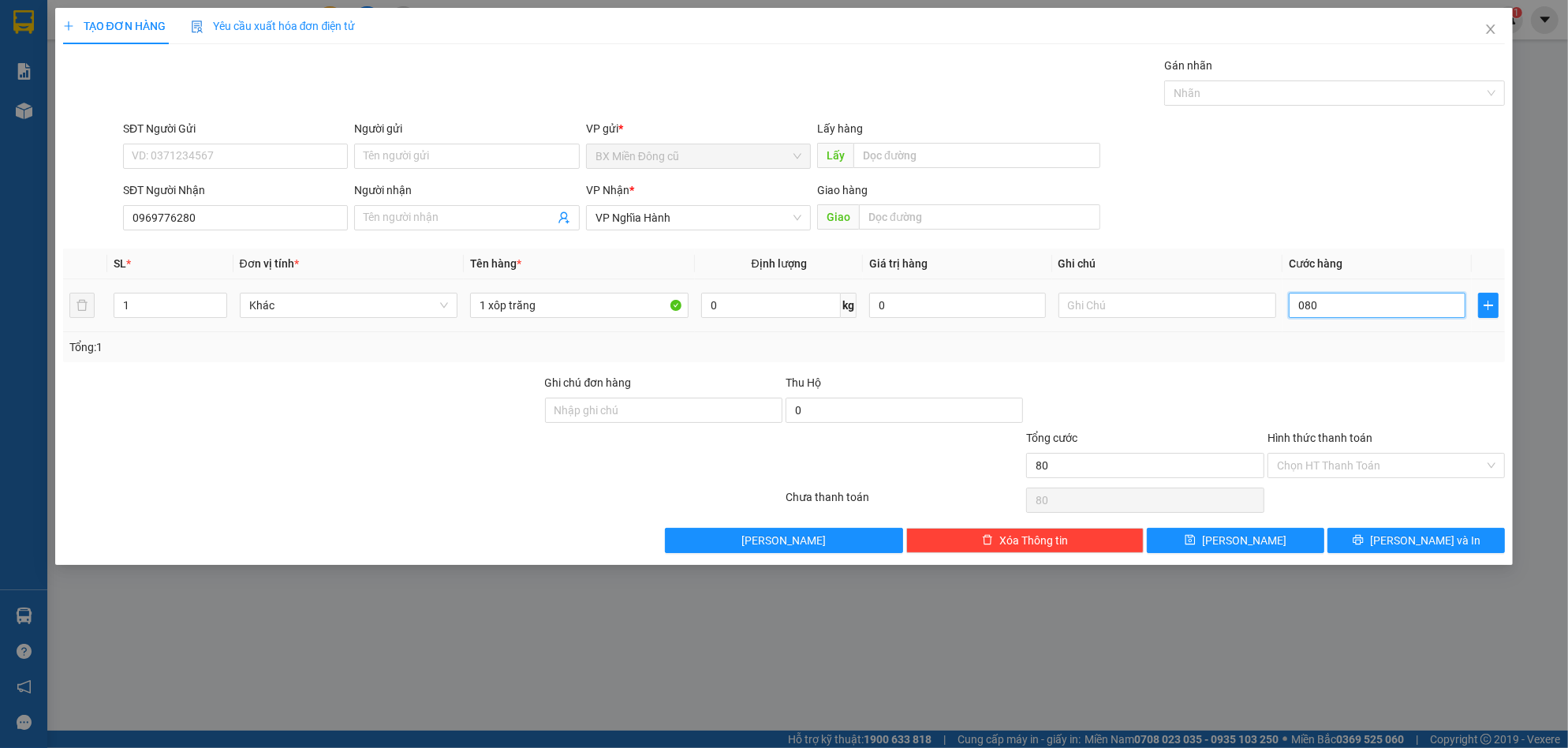
type input "800"
type input "08.000"
type input "8.000"
type input "080.000"
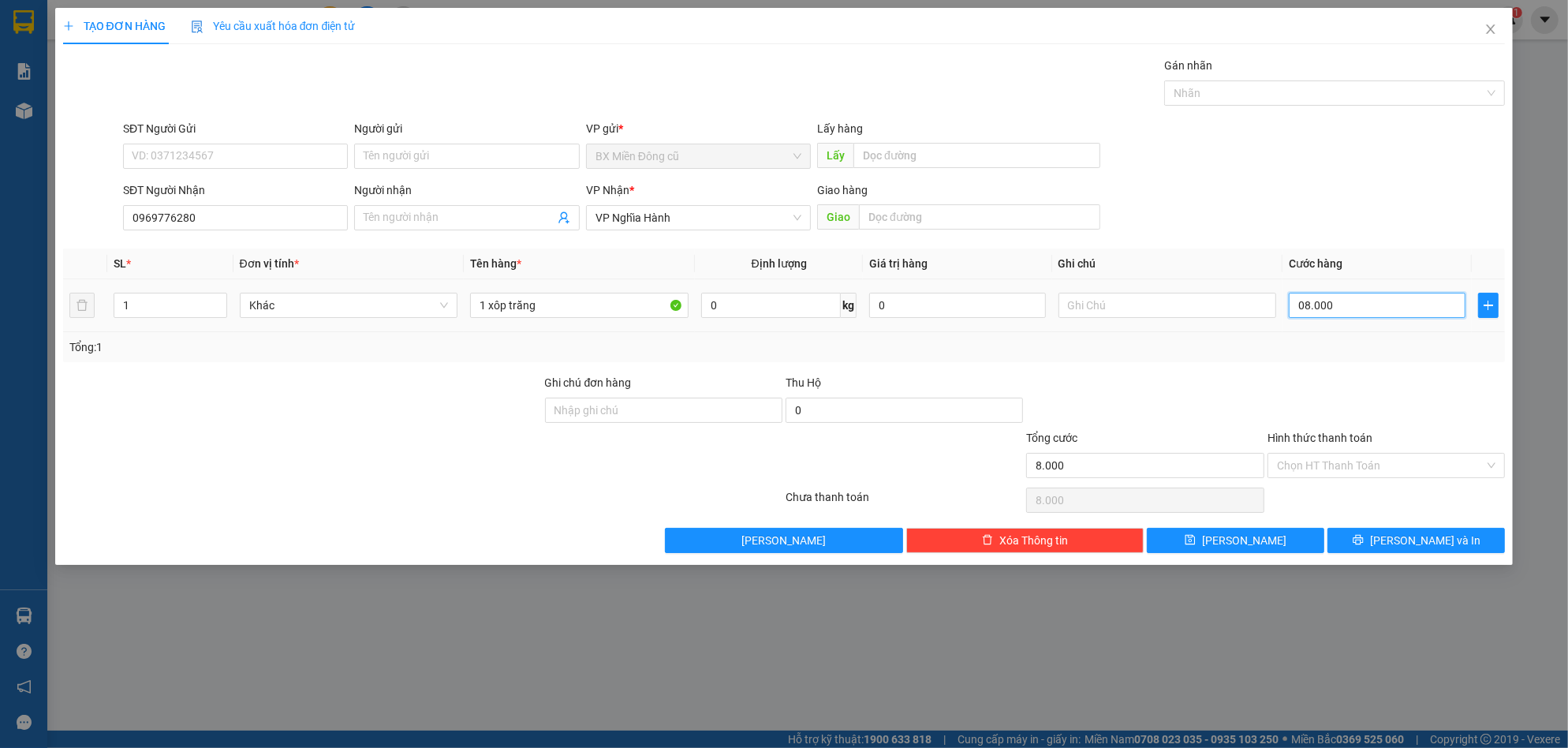
type input "80.000"
click at [1359, 464] on input "Hình thức thanh toán" at bounding box center [1381, 465] width 207 height 24
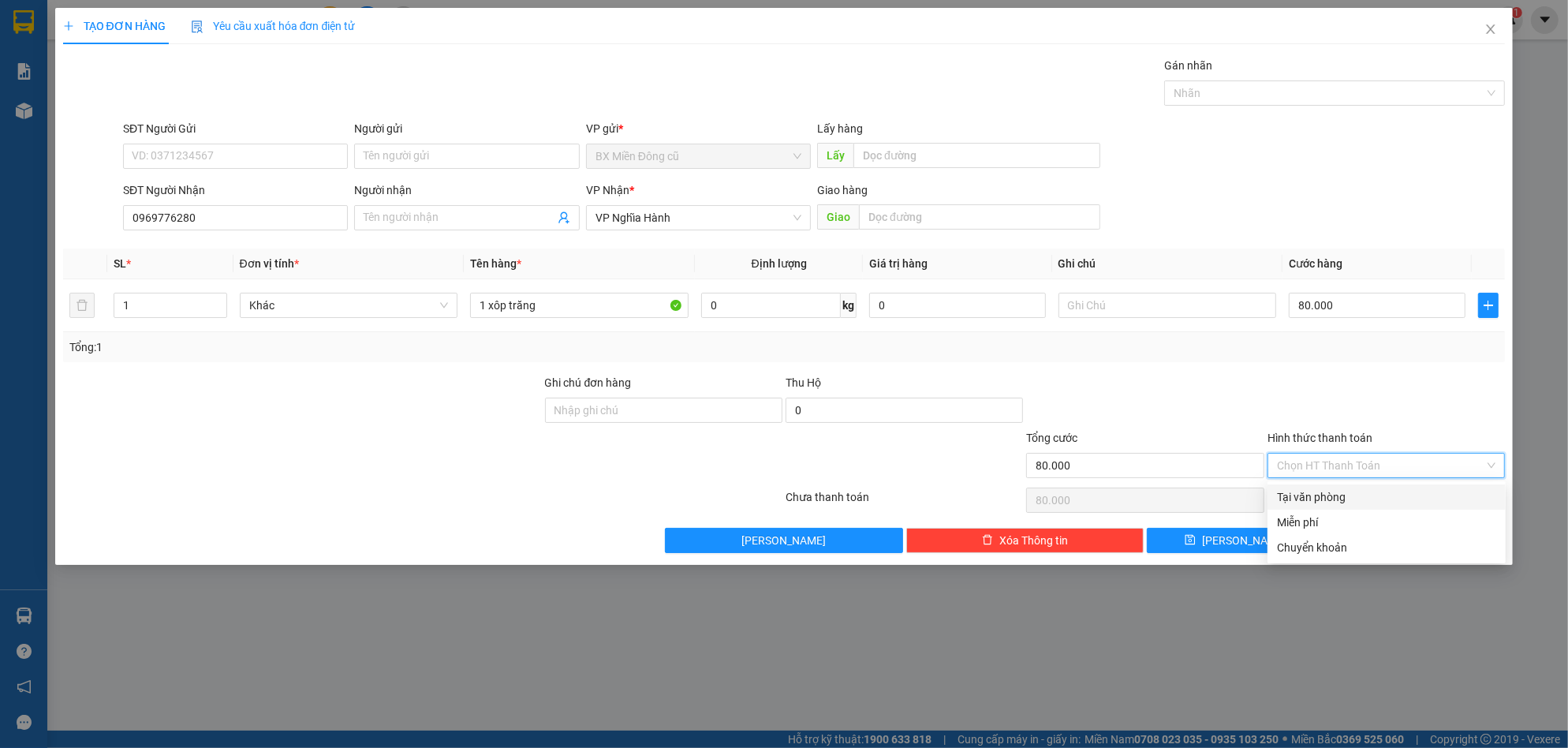
click at [1321, 495] on div "Tại văn phòng" at bounding box center [1386, 497] width 219 height 18
type input "0"
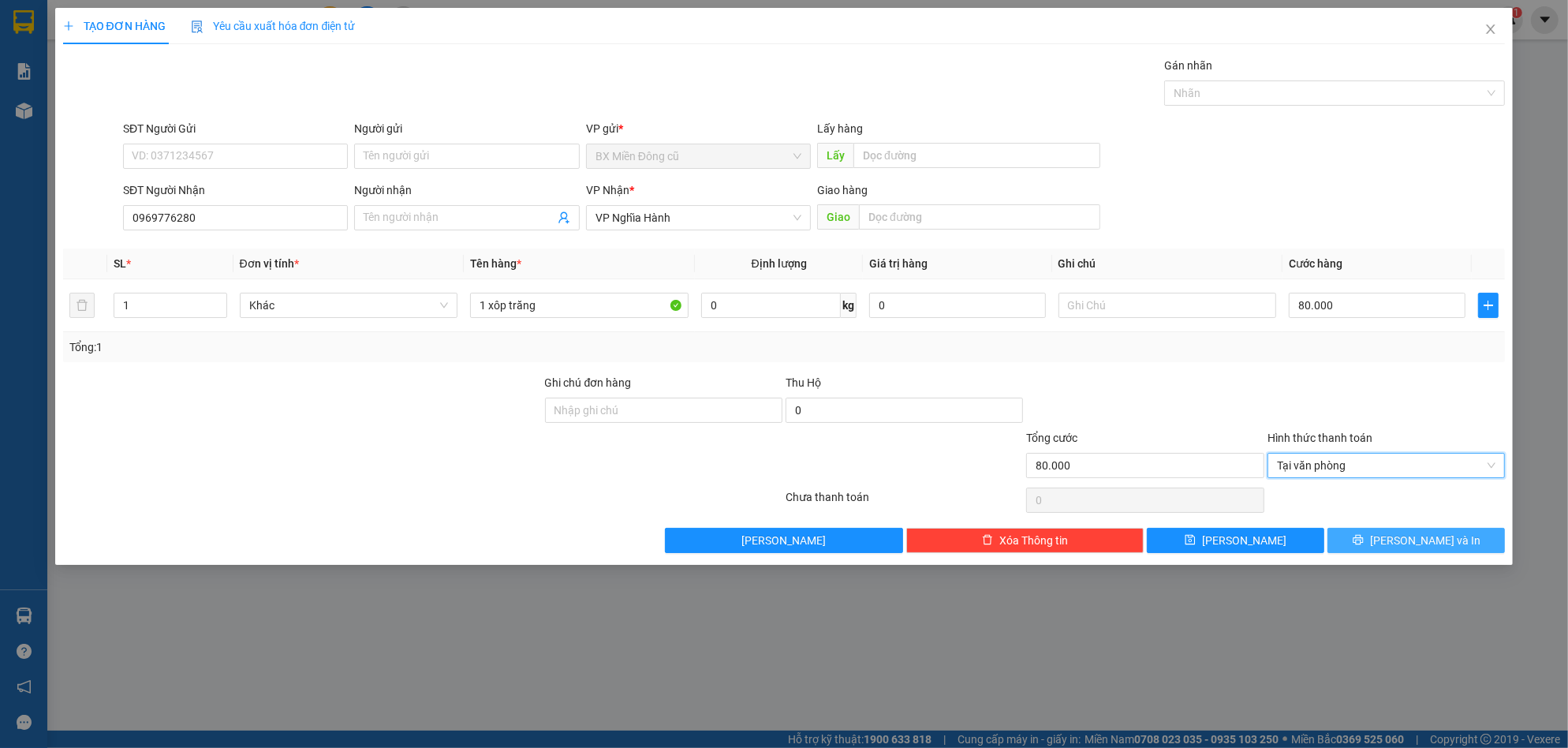
click at [1409, 536] on span "[PERSON_NAME] và In" at bounding box center [1425, 541] width 111 height 18
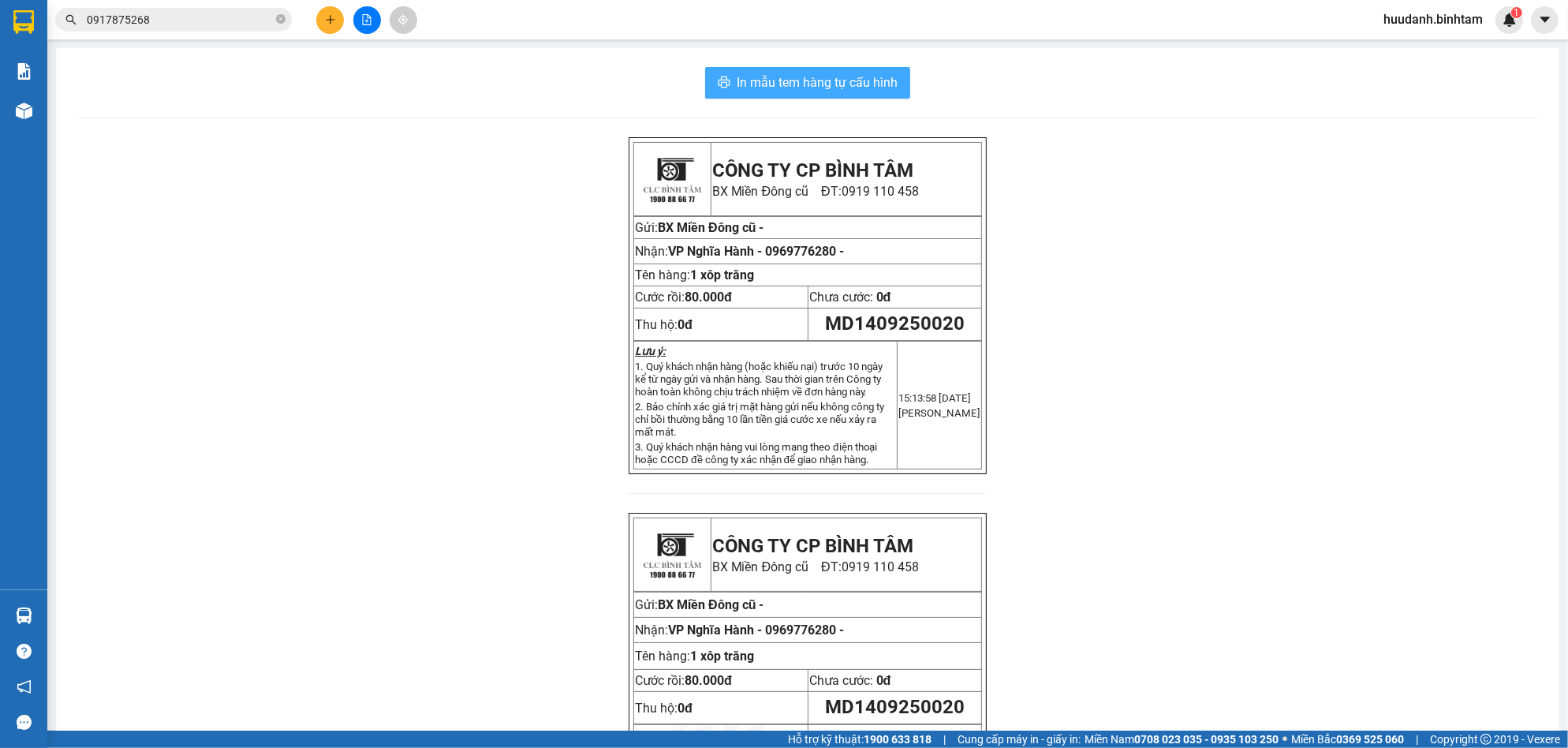
click at [737, 72] on button "In mẫu tem hàng tự cấu hình" at bounding box center [807, 83] width 205 height 32
